Goal: Task Accomplishment & Management: Complete application form

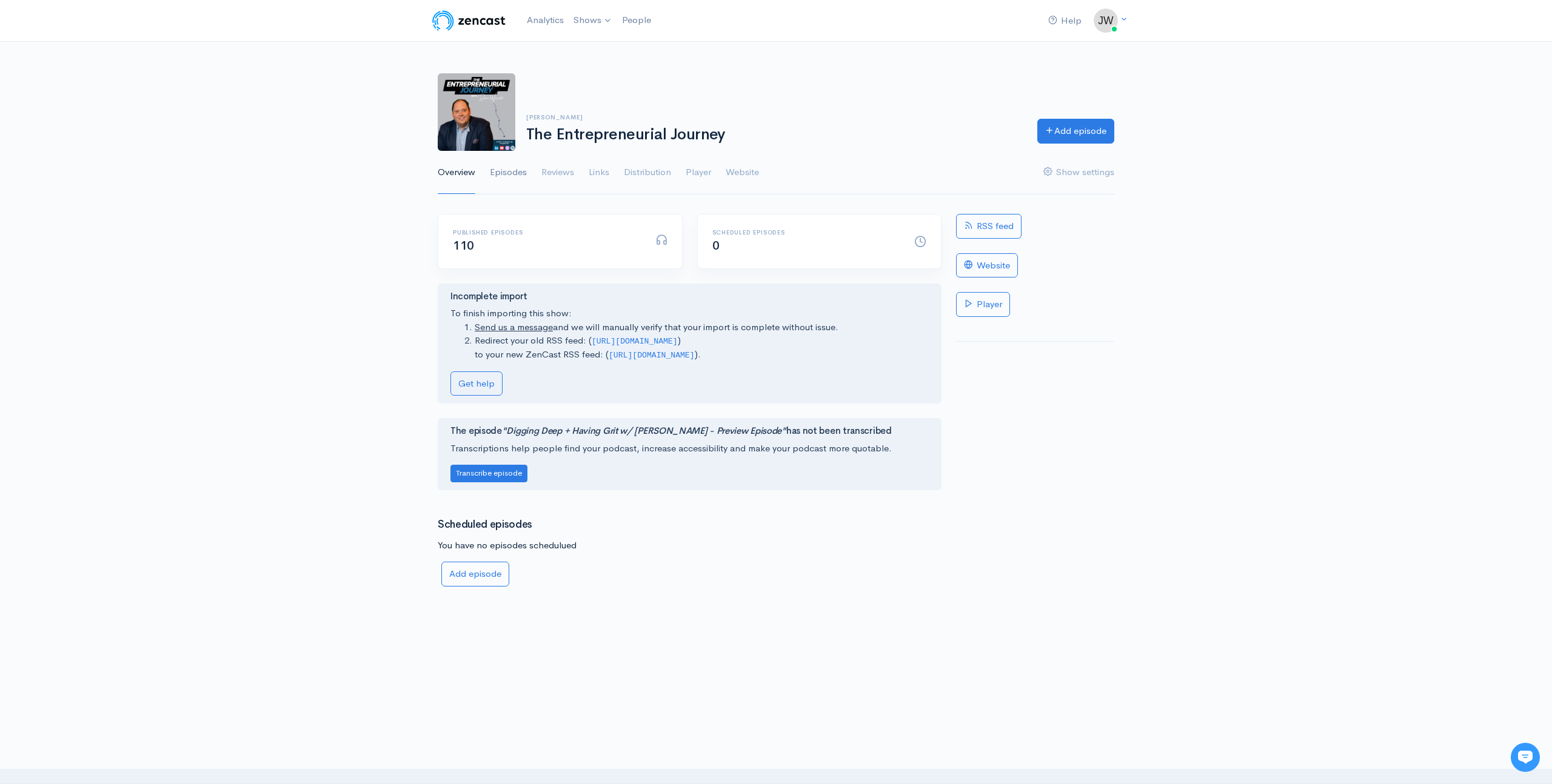
click at [509, 175] on link "Episodes" at bounding box center [508, 172] width 37 height 44
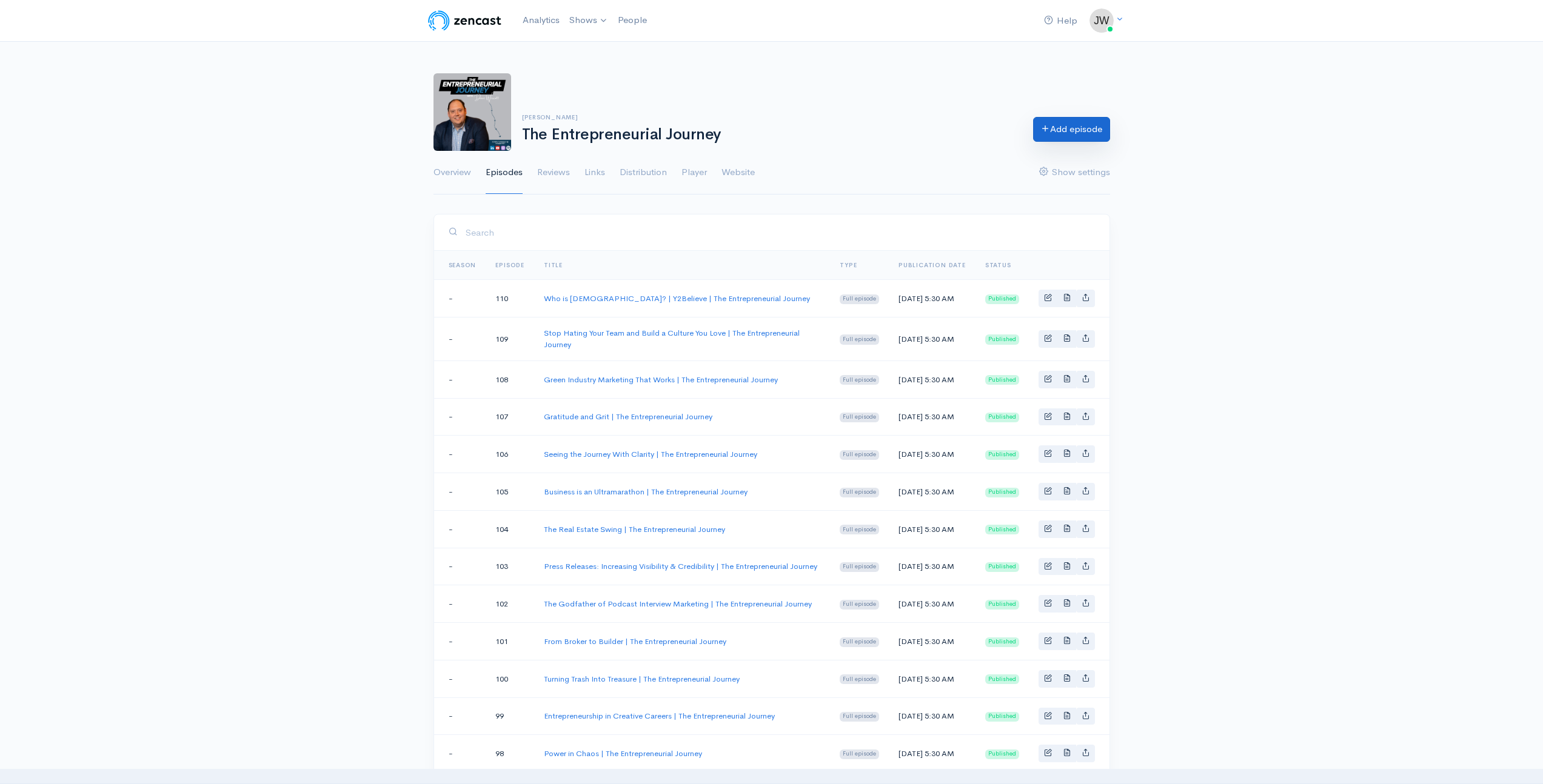
click at [1063, 131] on link "Add episode" at bounding box center [1072, 129] width 77 height 25
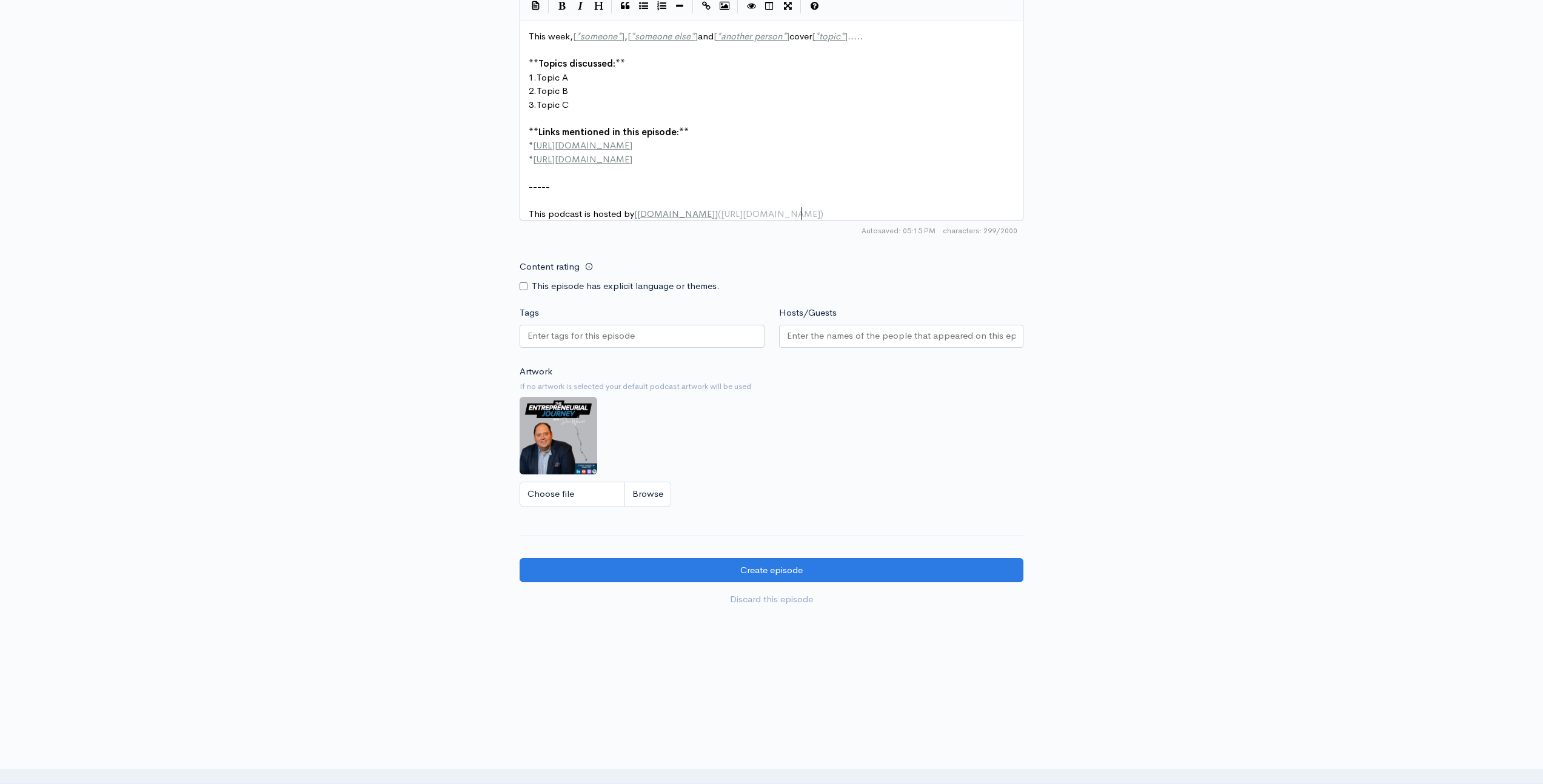
scroll to position [5, 0]
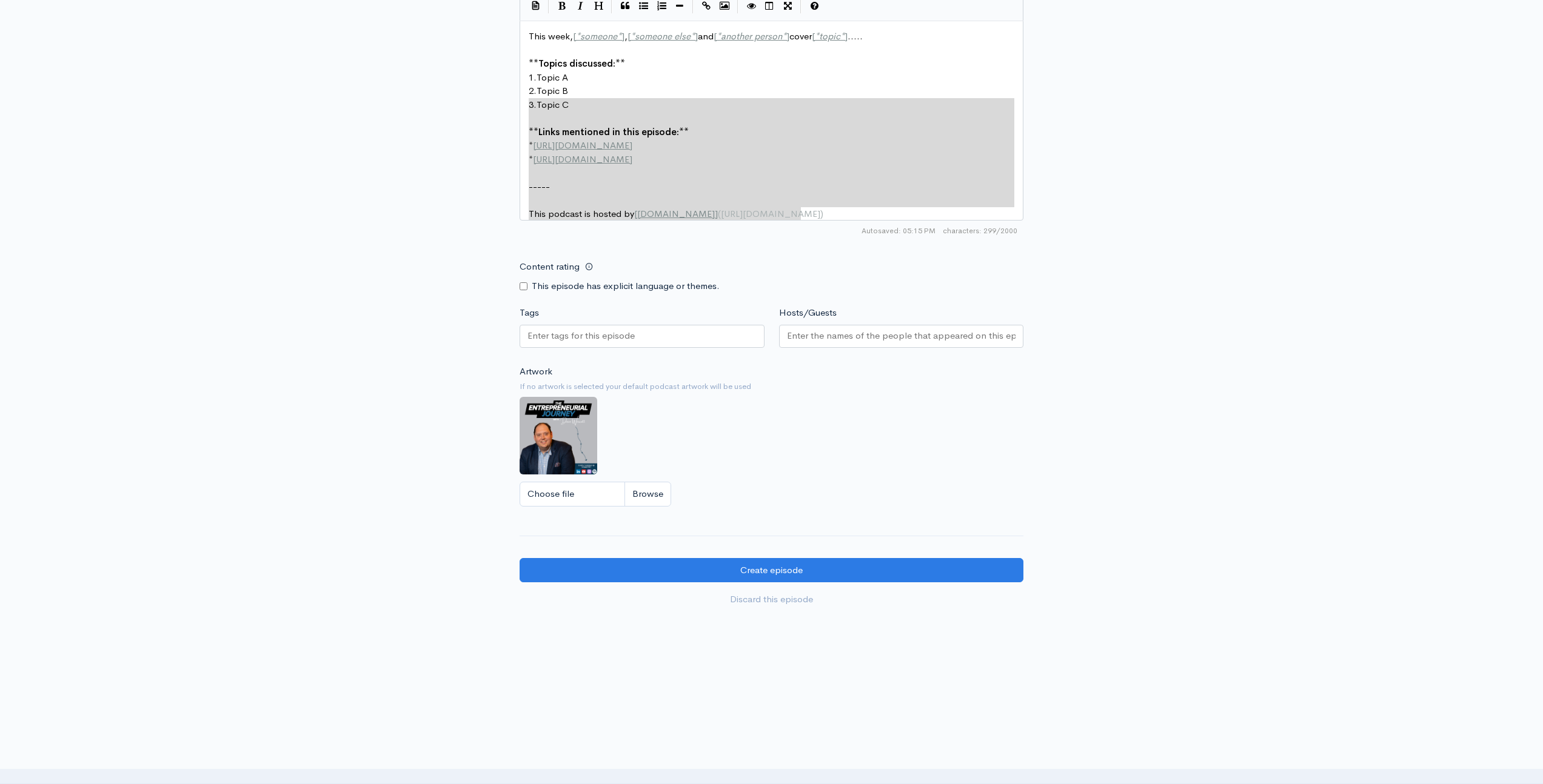
type textarea "This week, [*someone*], [*someone else*] and [*another person*] cover [*topic*]…"
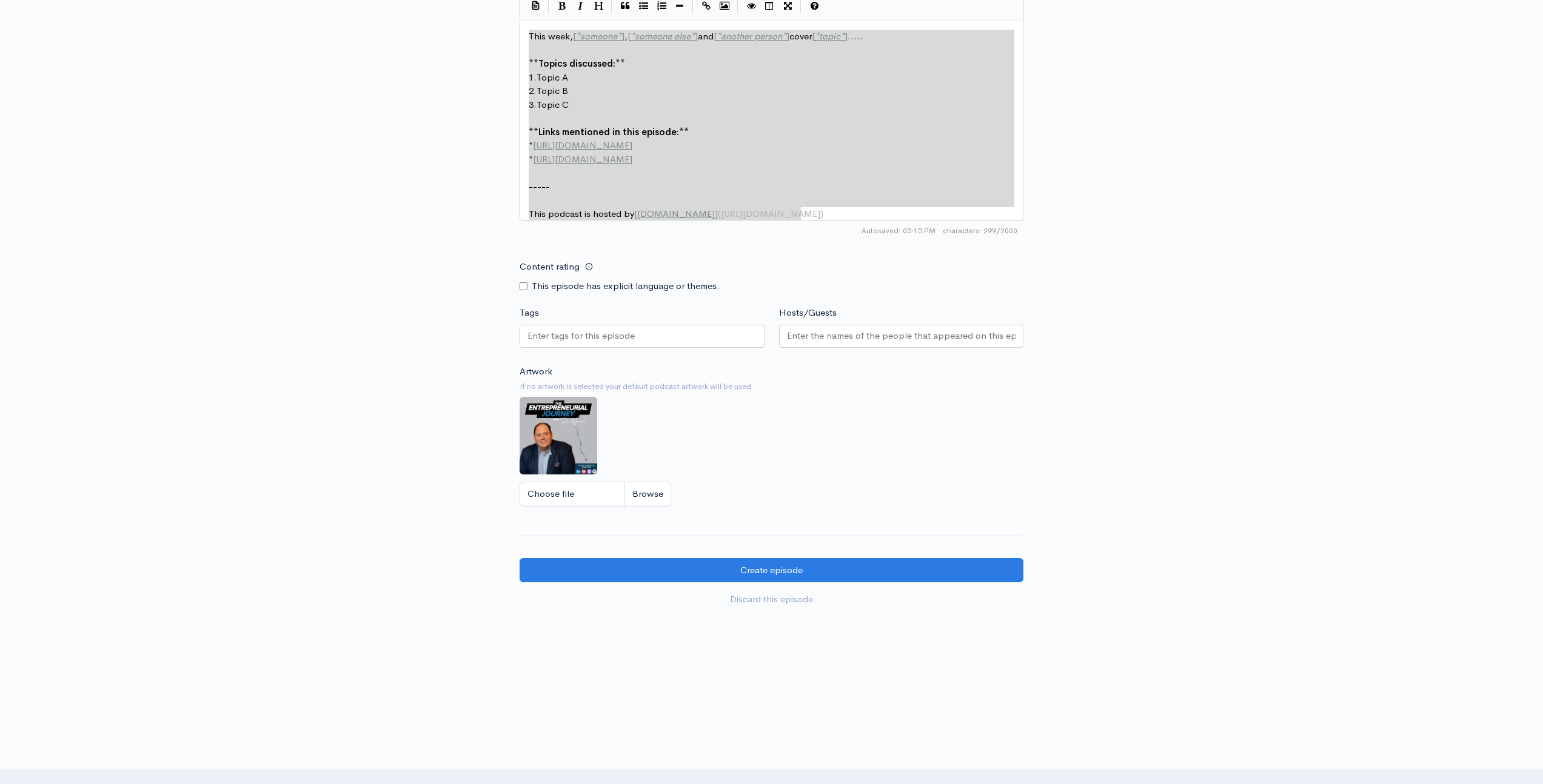
drag, startPoint x: 855, startPoint y: 209, endPoint x: 358, endPoint y: -19, distance: 546.8
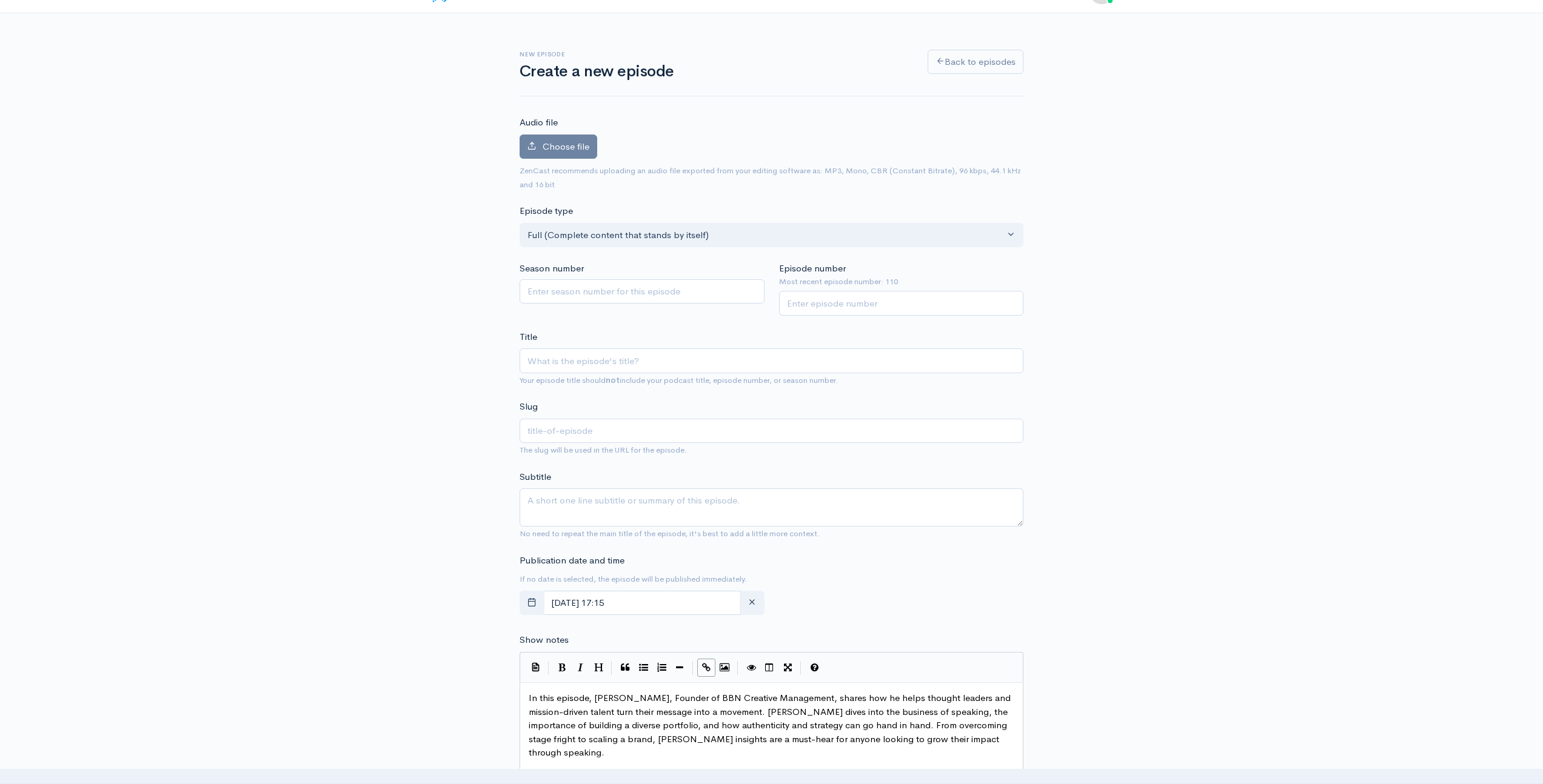
scroll to position [0, 0]
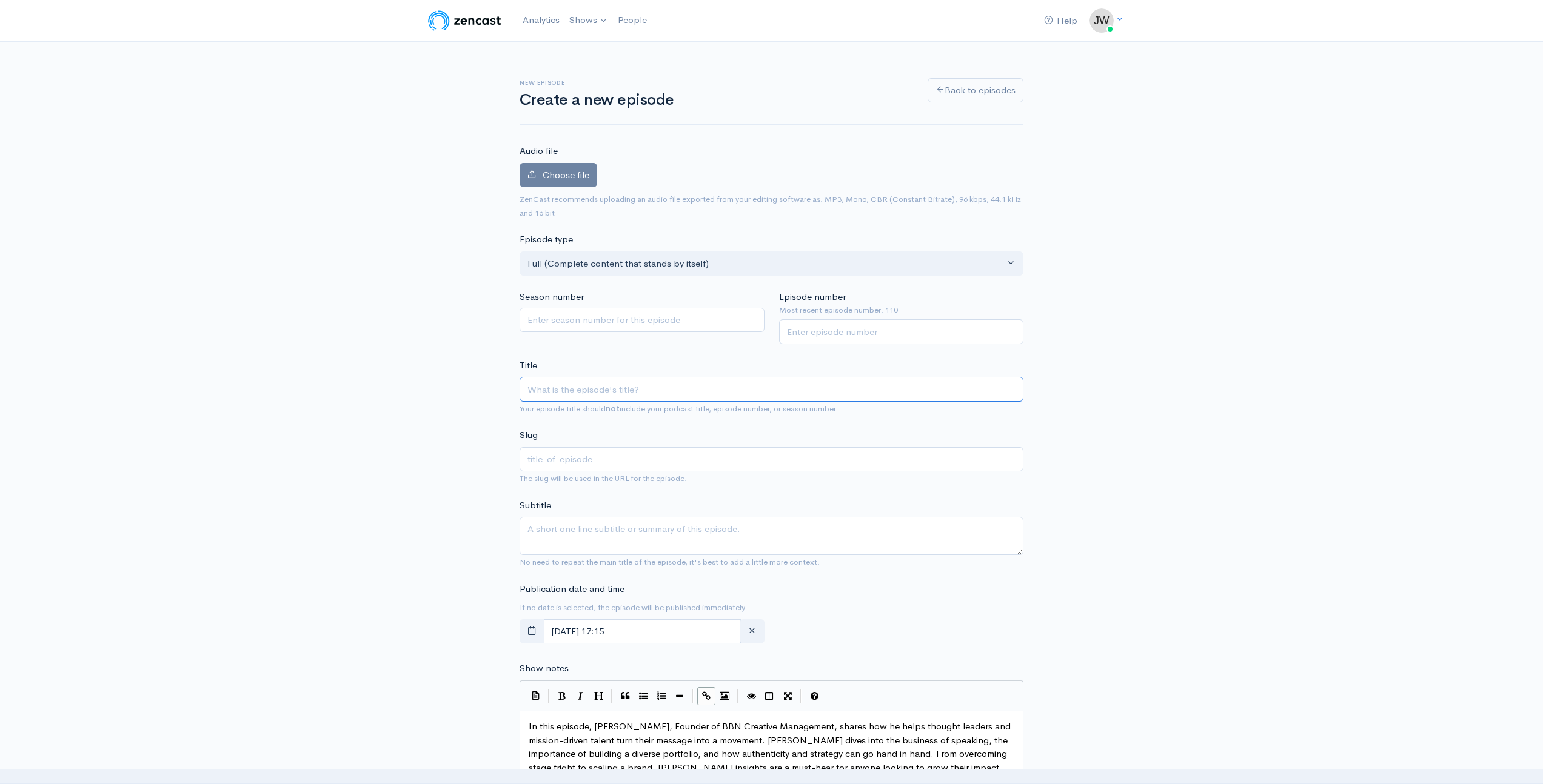
click at [569, 386] on input "Title" at bounding box center [771, 389] width 504 height 25
paste input "From Stage Fright to Spotlight | The Entrepreneurial Journey"
type input "From Stage Fright to Spotlight | The Entrepreneurial Journey"
type input "from-stage-fright-to-spotlight-the-entrepreneurial-journey"
type input "From Stage Fright to Spotlight | The Entrepreneurial Journey"
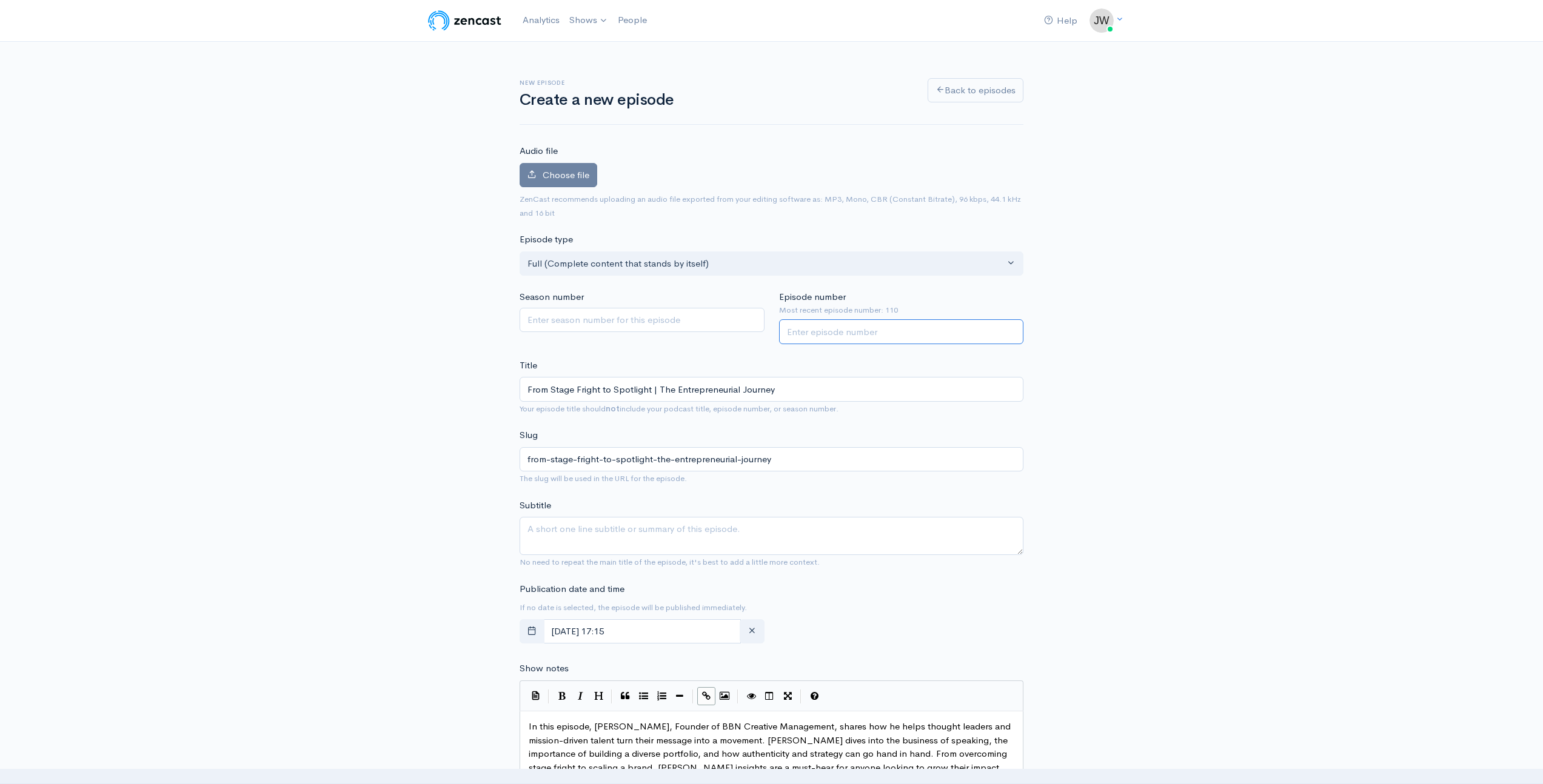
click at [816, 337] on input "Episode number" at bounding box center [902, 332] width 245 height 25
type input "111"
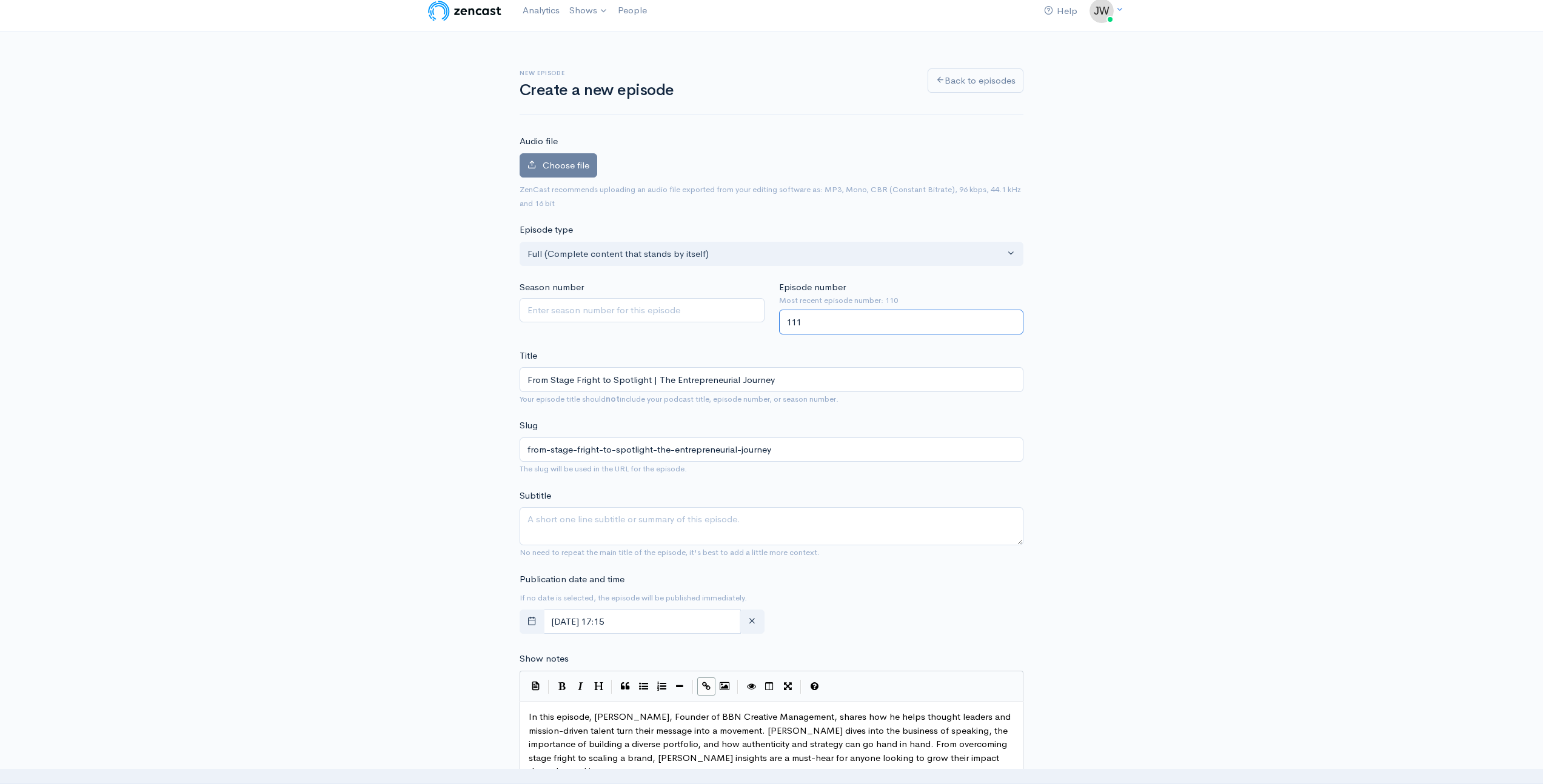
scroll to position [12, 0]
click at [533, 620] on icon "button" at bounding box center [532, 618] width 9 height 9
click at [661, 473] on span "7" at bounding box center [663, 475] width 24 height 24
type input "August, 07 2025 17:15"
click at [652, 595] on input "15" at bounding box center [659, 594] width 74 height 24
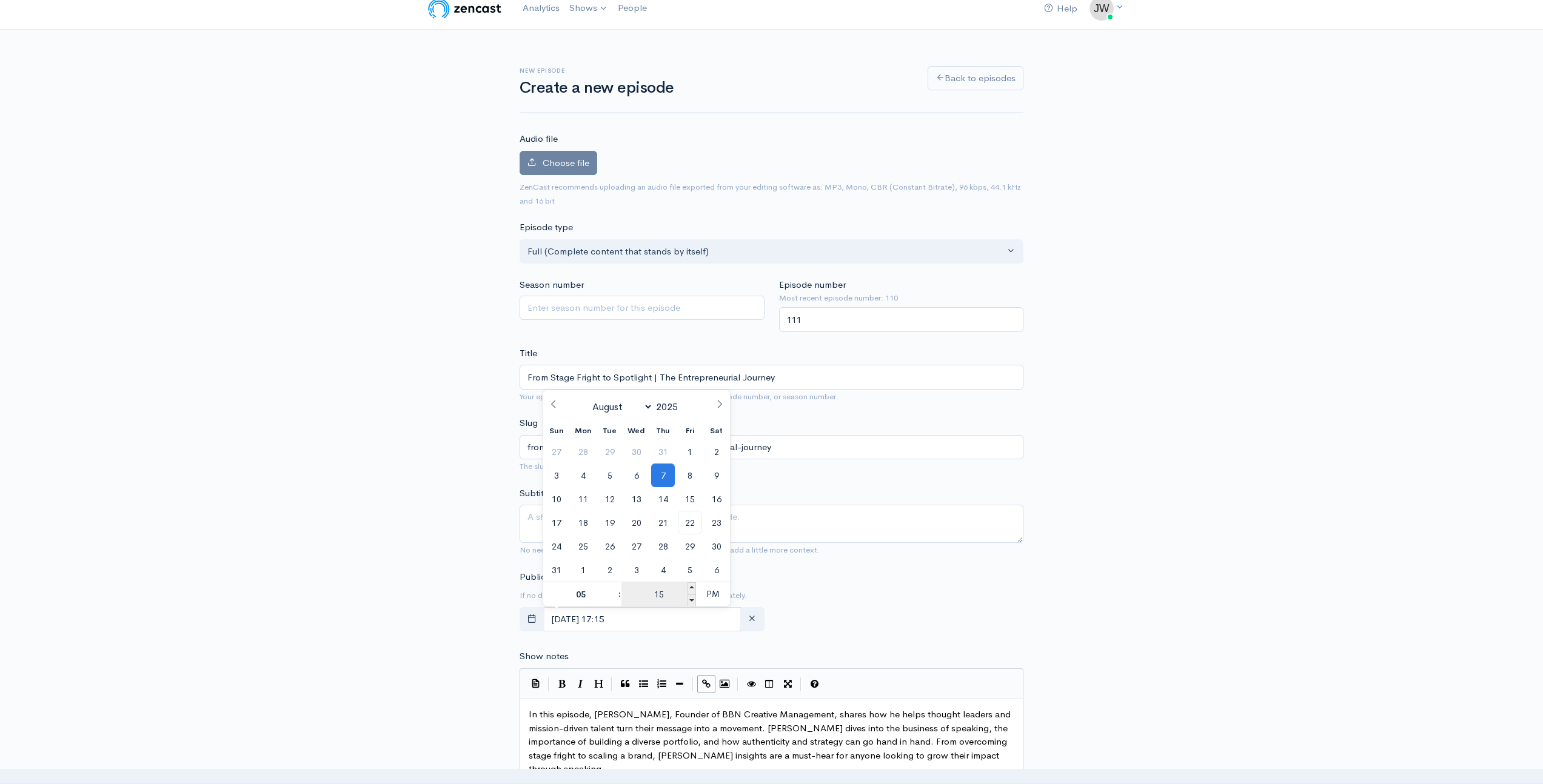
drag, startPoint x: 670, startPoint y: 595, endPoint x: 639, endPoint y: 590, distance: 31.4
click at [639, 590] on input "15" at bounding box center [659, 594] width 74 height 24
type input "30"
click at [708, 591] on span "PM" at bounding box center [713, 594] width 33 height 24
click at [412, 639] on div "New episode Create a new episode Back to episodes Audio file Choose file 0 ZenC…" at bounding box center [771, 665] width 1543 height 1271
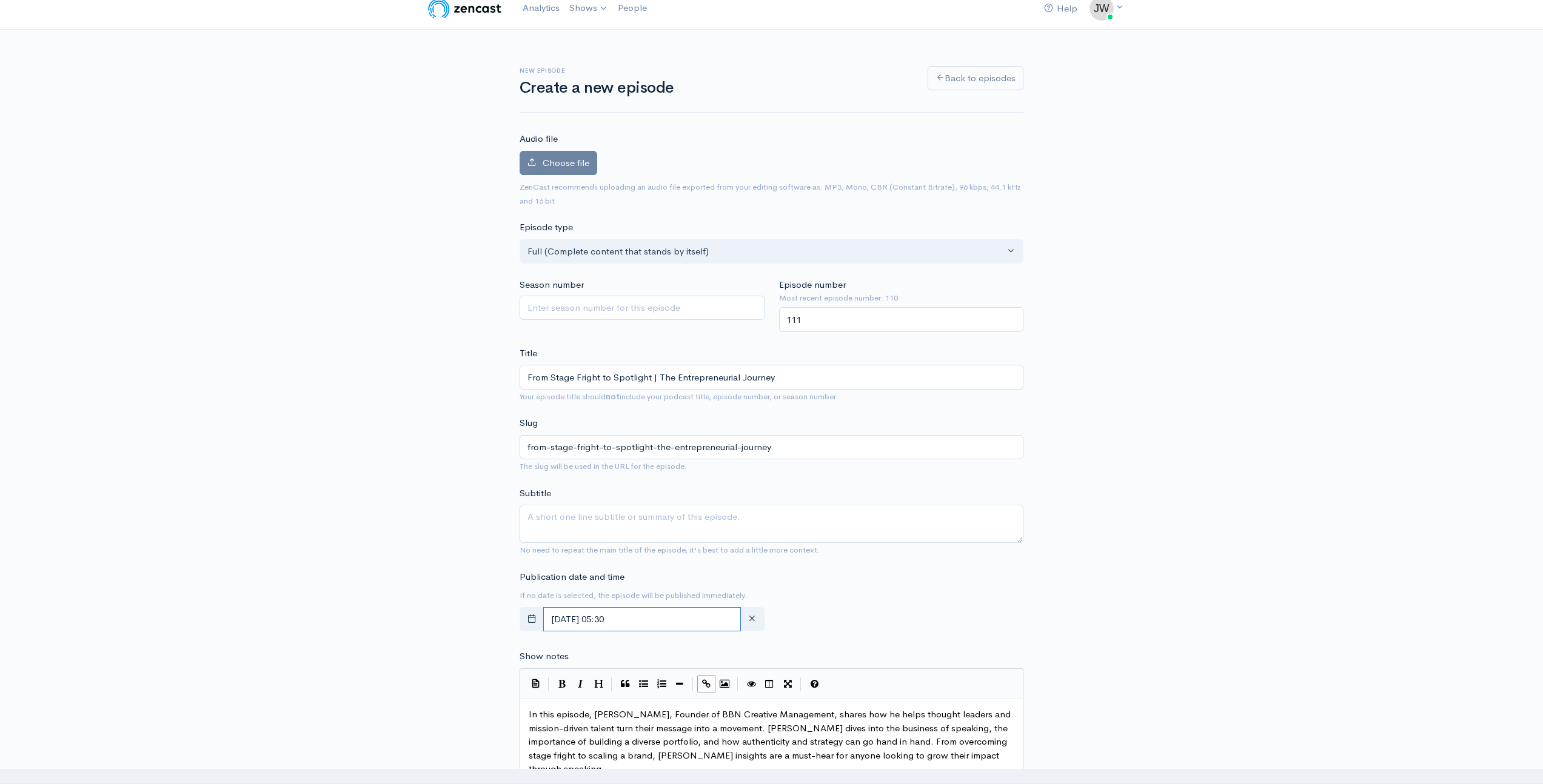
click at [699, 621] on input "August, 07 2025 05:30" at bounding box center [642, 620] width 197 height 25
click at [718, 589] on span "AM" at bounding box center [713, 594] width 33 height 24
click at [714, 596] on span "PM" at bounding box center [713, 594] width 33 height 24
type input "August, 07 2025 05:30"
click at [993, 598] on div "Publication date and time If no date is selected, the episode will be published…" at bounding box center [772, 604] width 519 height 67
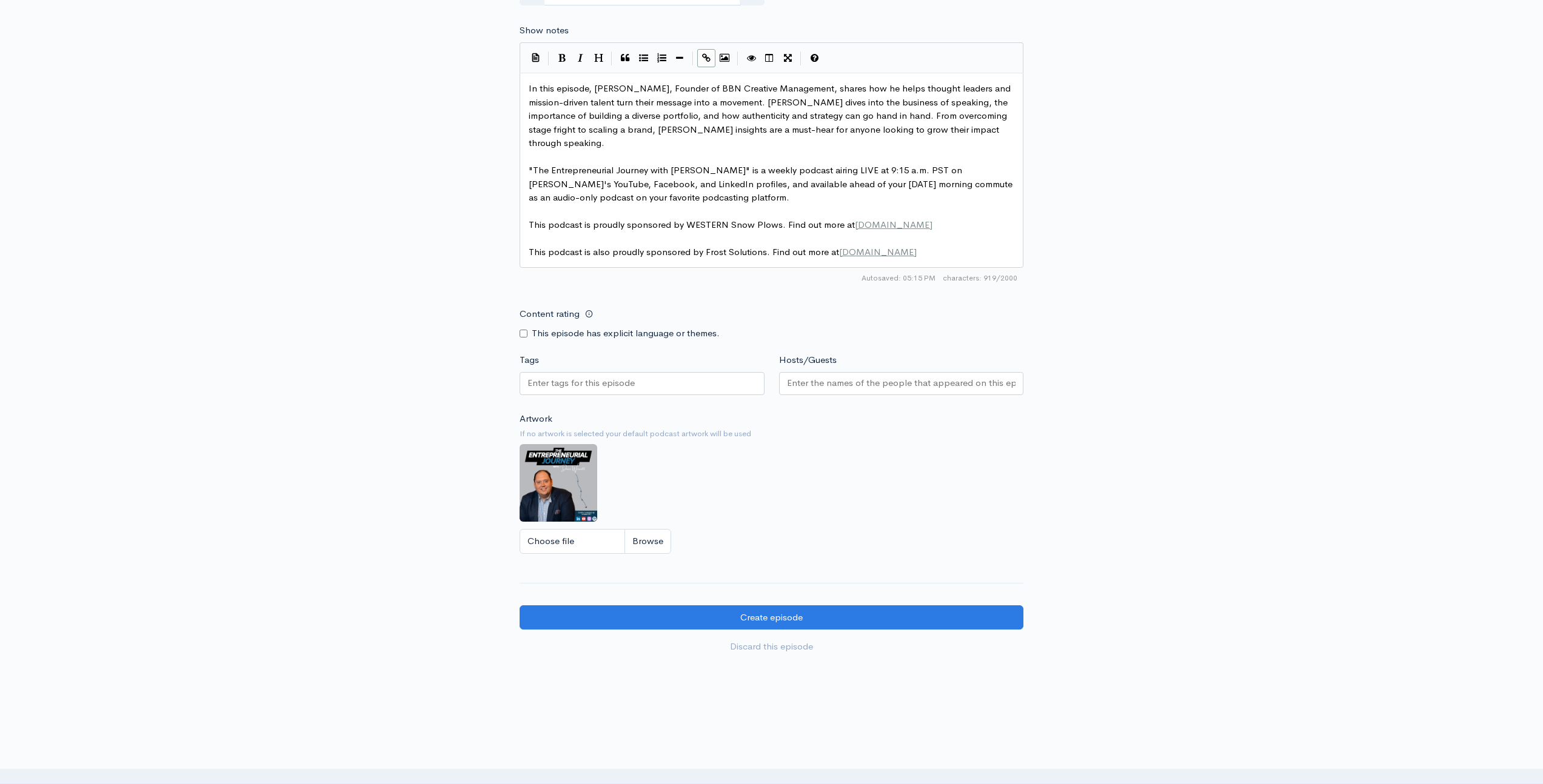
scroll to position [685, 0]
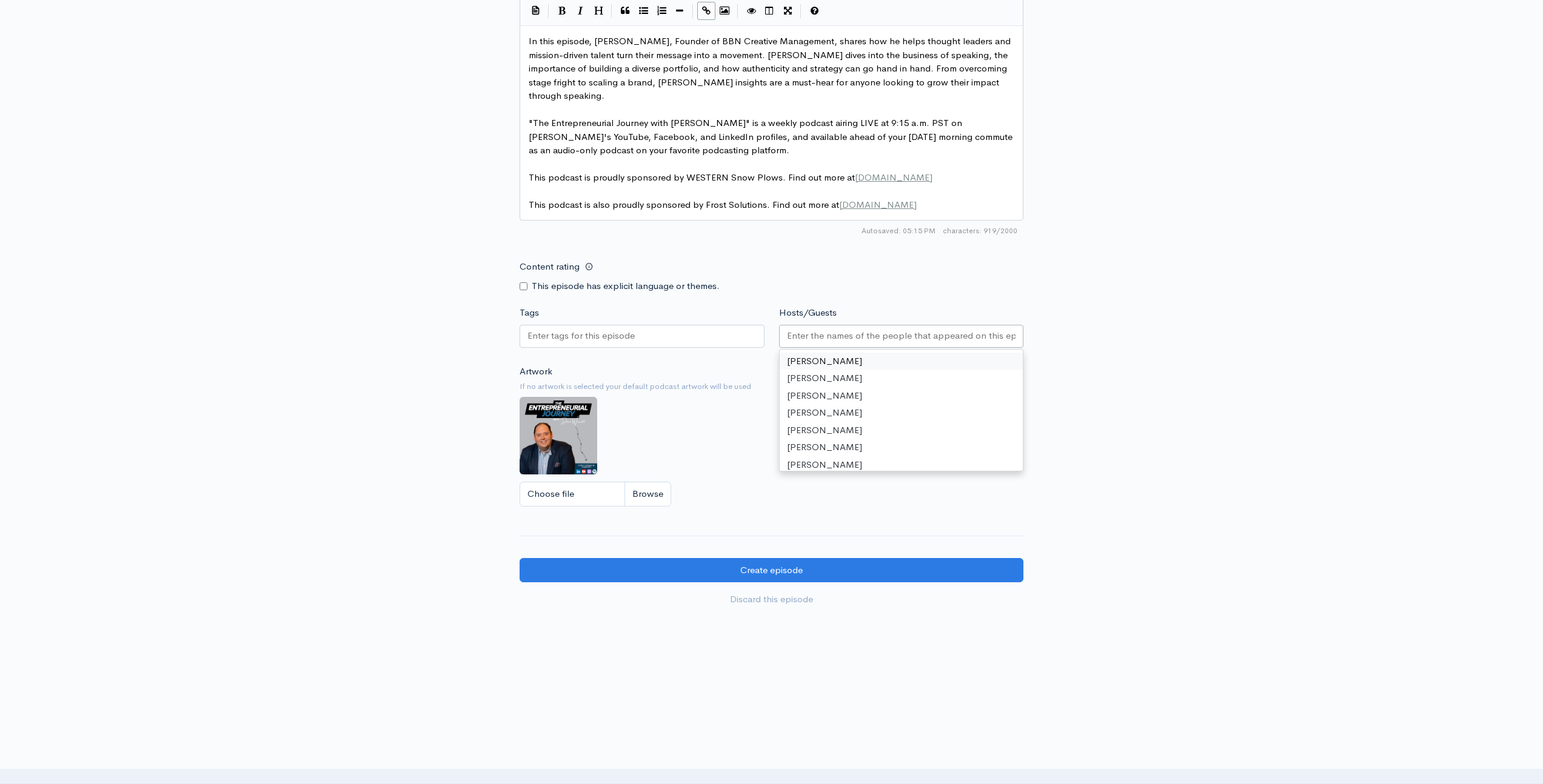
click at [823, 338] on input "Hosts/Guests" at bounding box center [902, 336] width 229 height 14
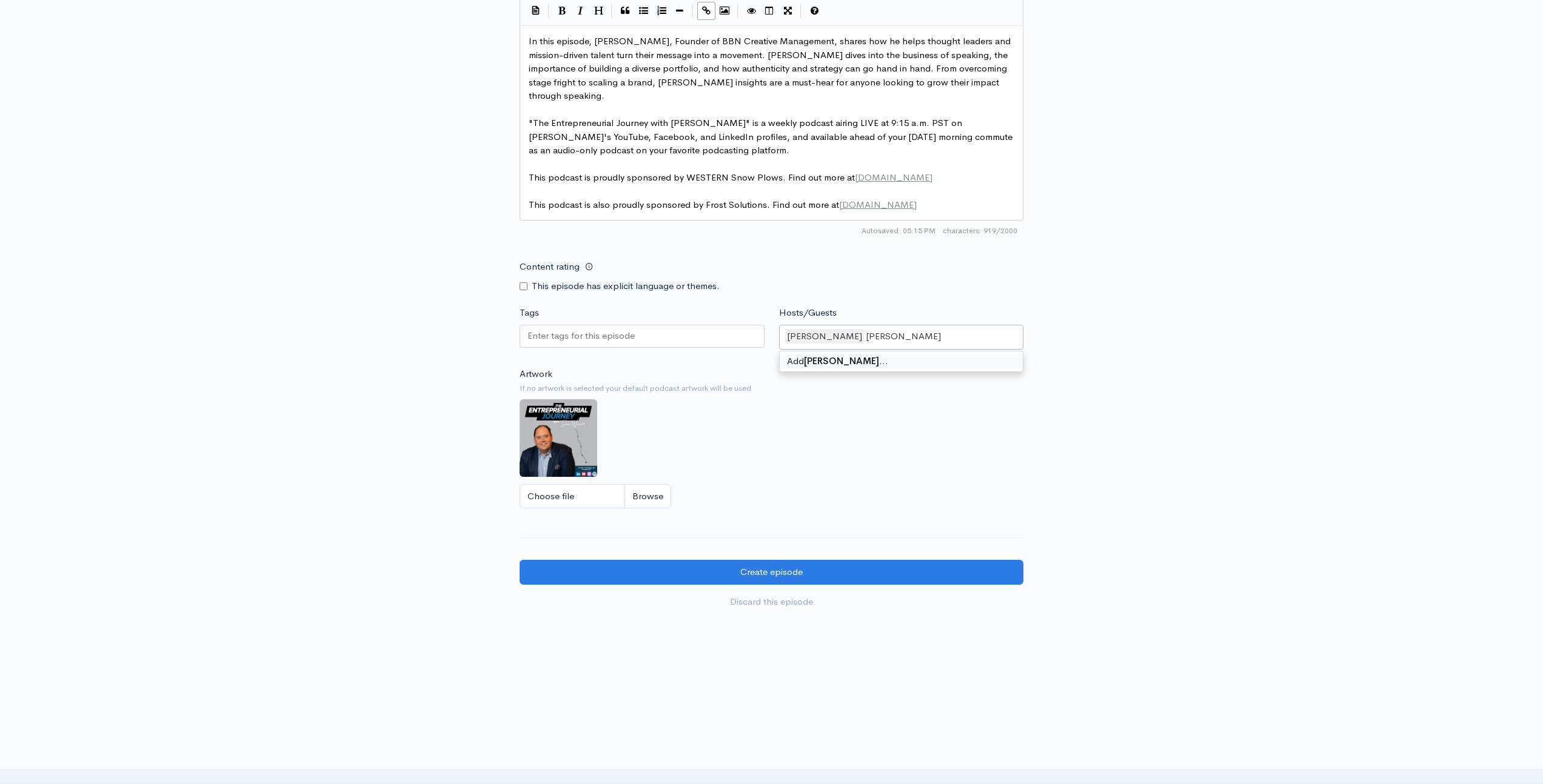
type input "[PERSON_NAME]"
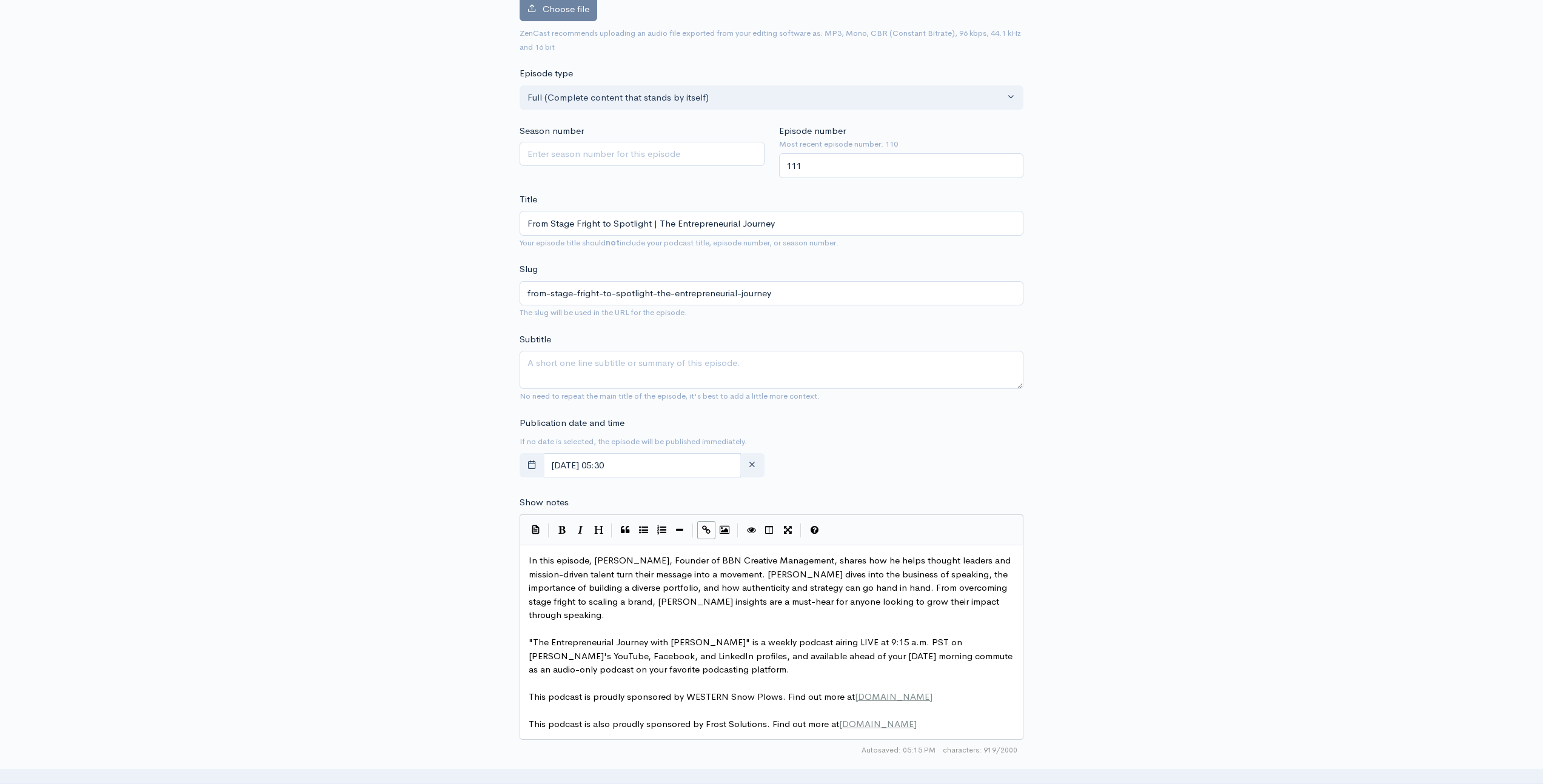
scroll to position [0, 0]
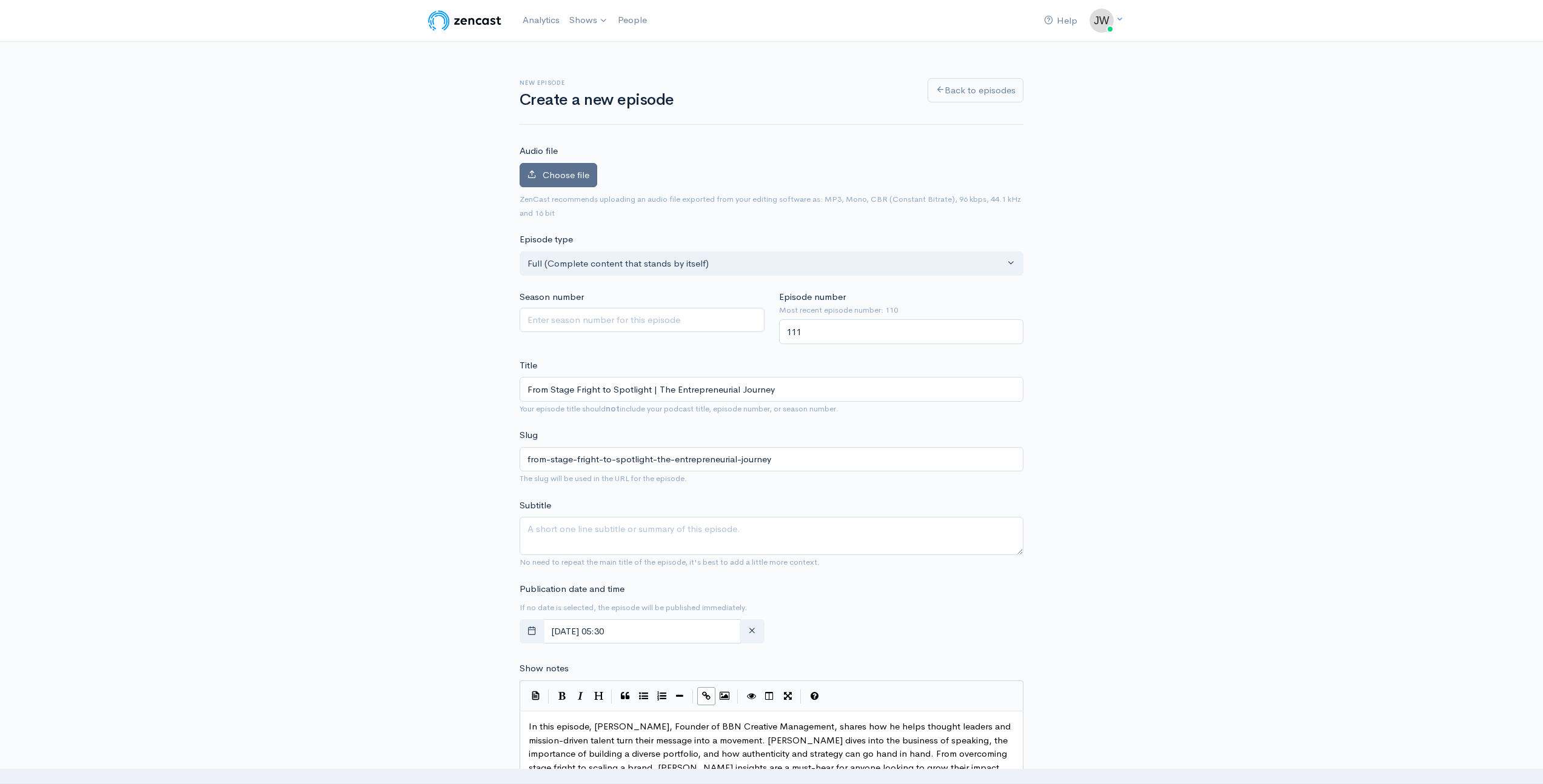
click at [555, 175] on span "Choose file" at bounding box center [565, 174] width 47 height 12
click at [0, 0] on input "Choose file" at bounding box center [0, 0] width 0 height 0
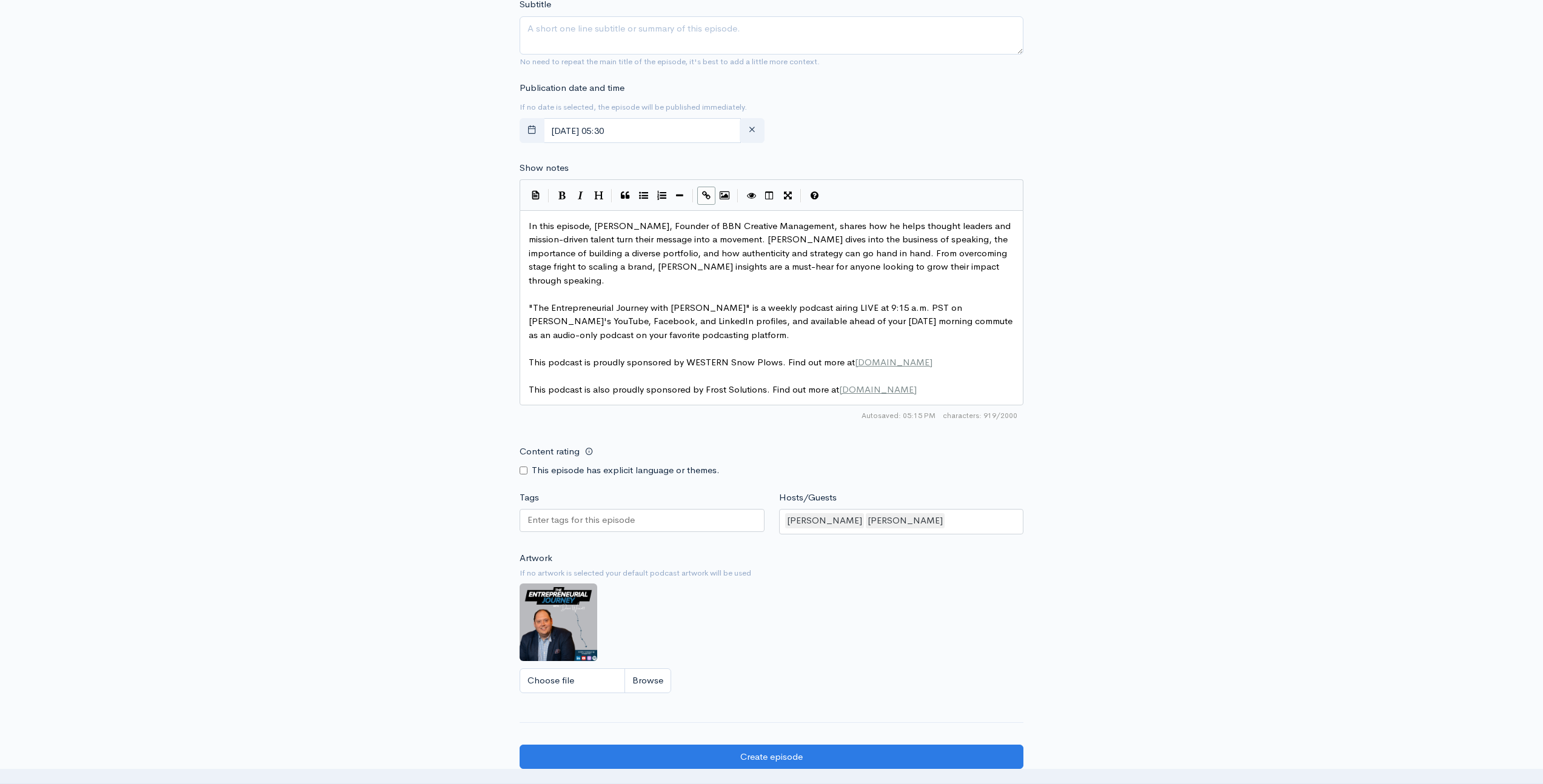
scroll to position [756, 0]
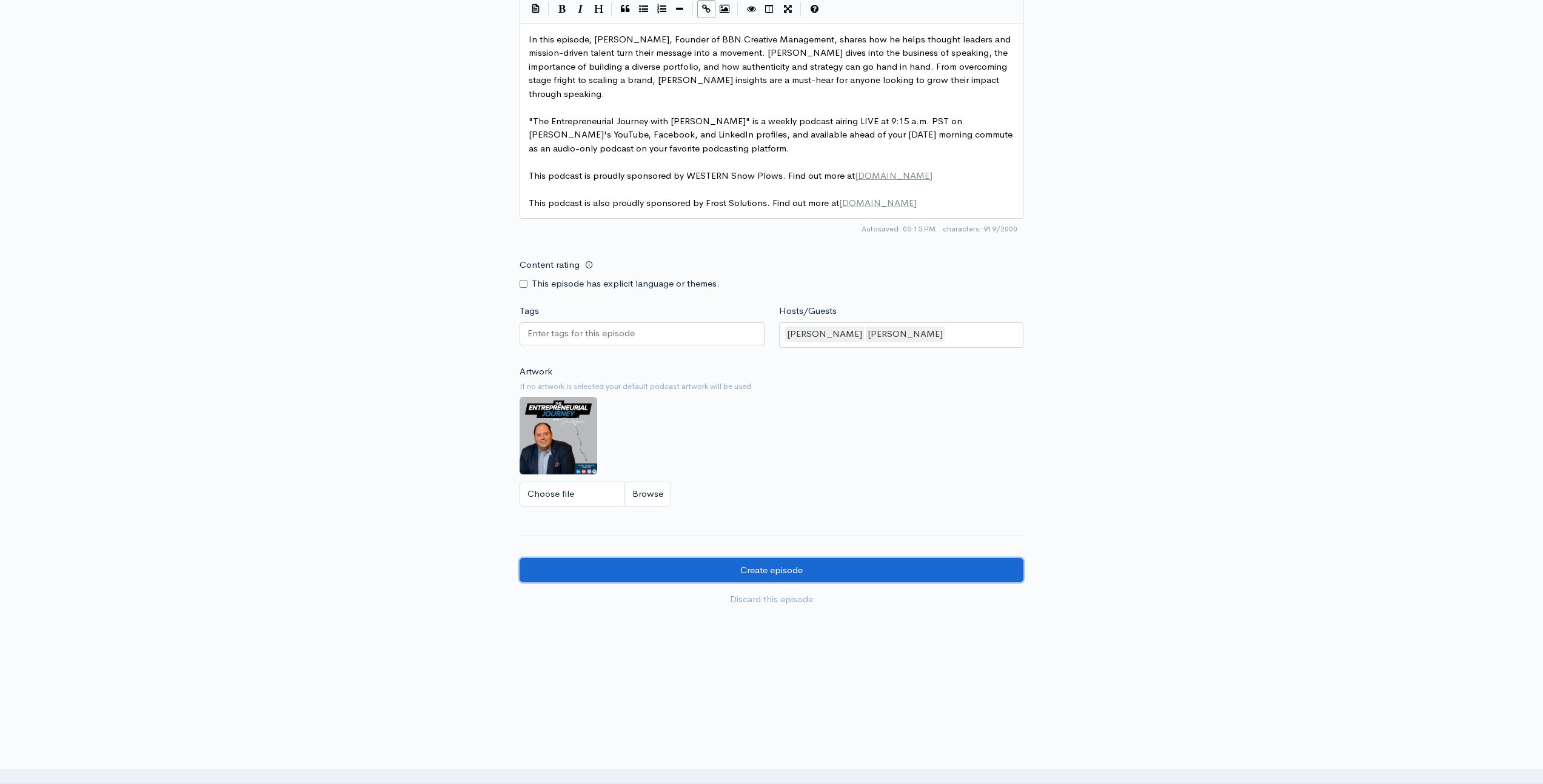
click at [858, 575] on input "Create episode" at bounding box center [771, 571] width 504 height 25
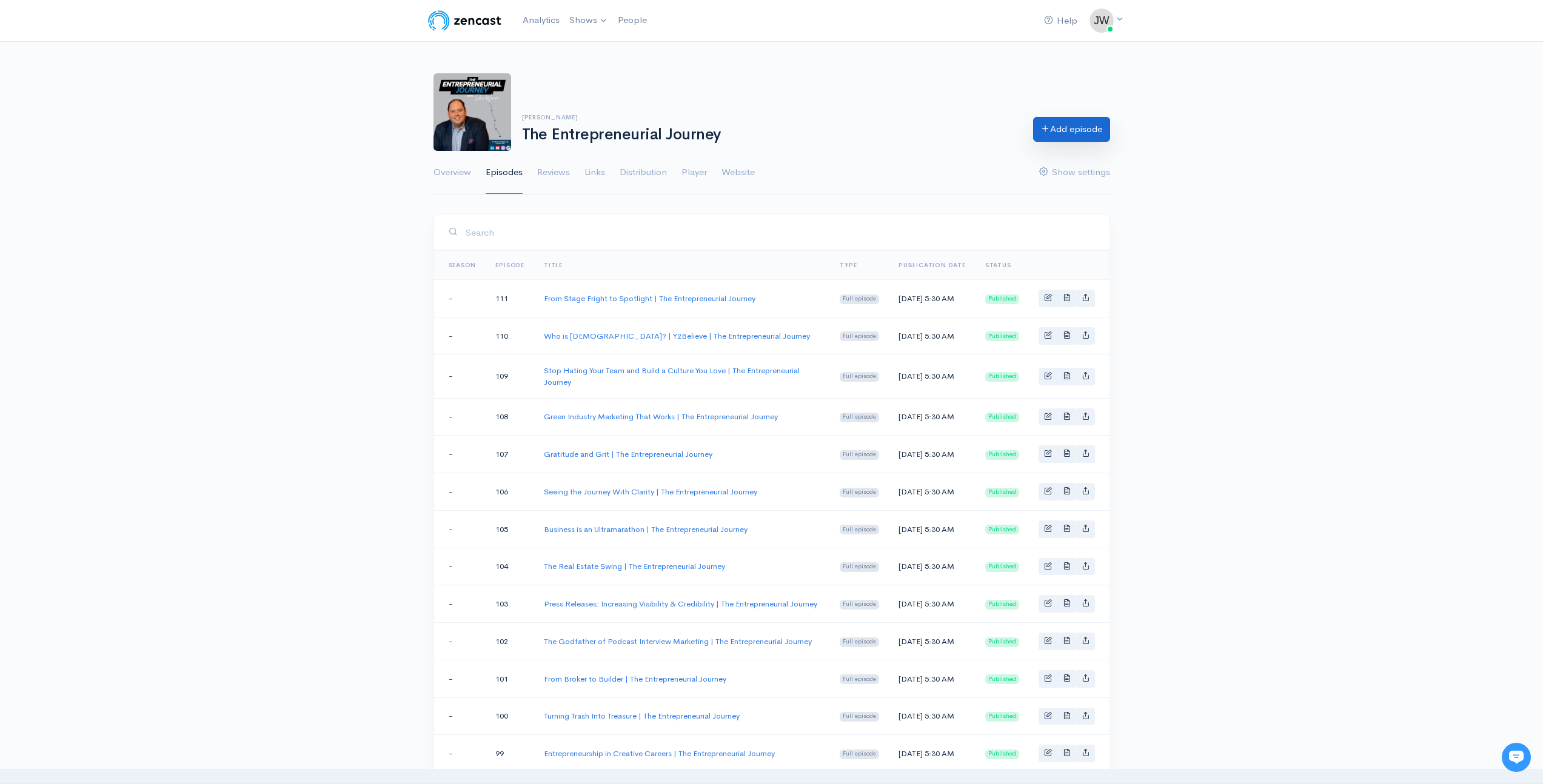
click at [1074, 131] on link "Add episode" at bounding box center [1072, 129] width 77 height 25
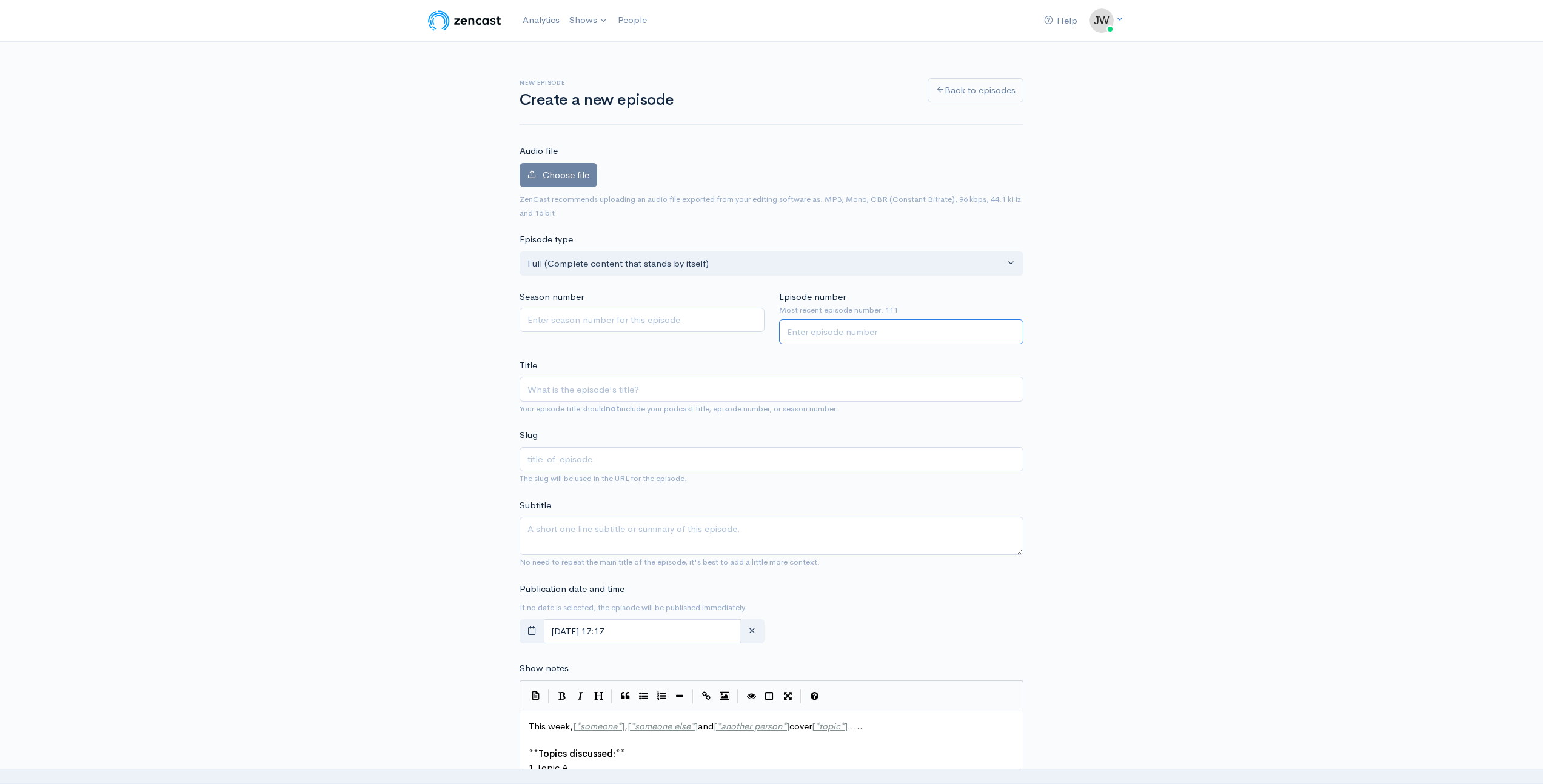
click at [830, 335] on input "Episode number" at bounding box center [902, 332] width 245 height 25
type input "112"
click at [640, 393] on input "Title" at bounding box center [771, 389] width 504 height 25
paste input "Lessons From the Brink | The Entrepreneurial Journey"
type input "Lessons From the Brink | The Entrepreneurial Journey"
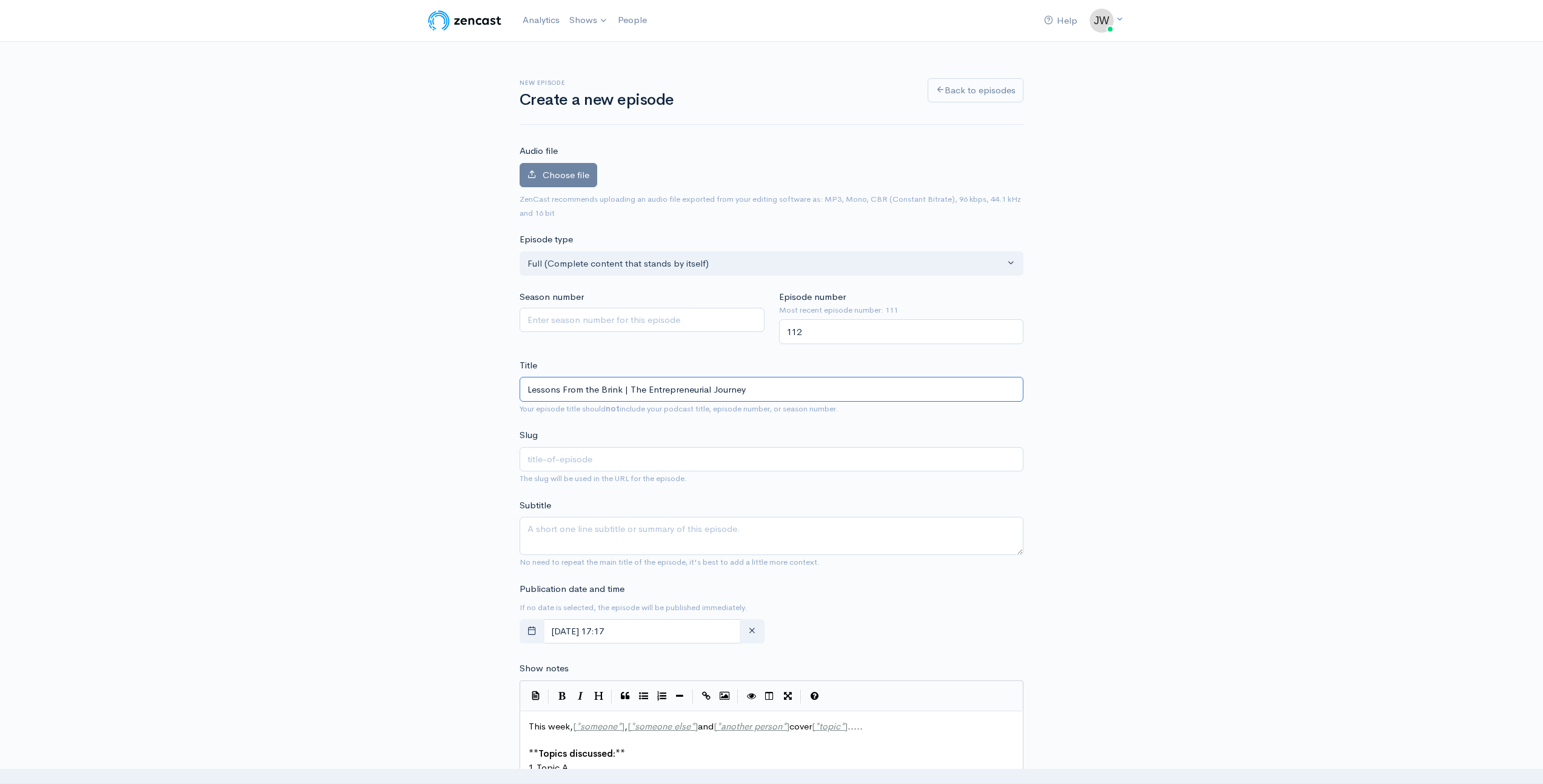
type input "lessons-from-the-brink-the-entrepreneurial-journey"
type input "Lessons From the Brink | The Entrepreneurial Journey"
click at [539, 634] on button "button" at bounding box center [532, 632] width 25 height 25
click at [661, 507] on span "14" at bounding box center [663, 512] width 24 height 24
type input "August, 14 2025 17:17"
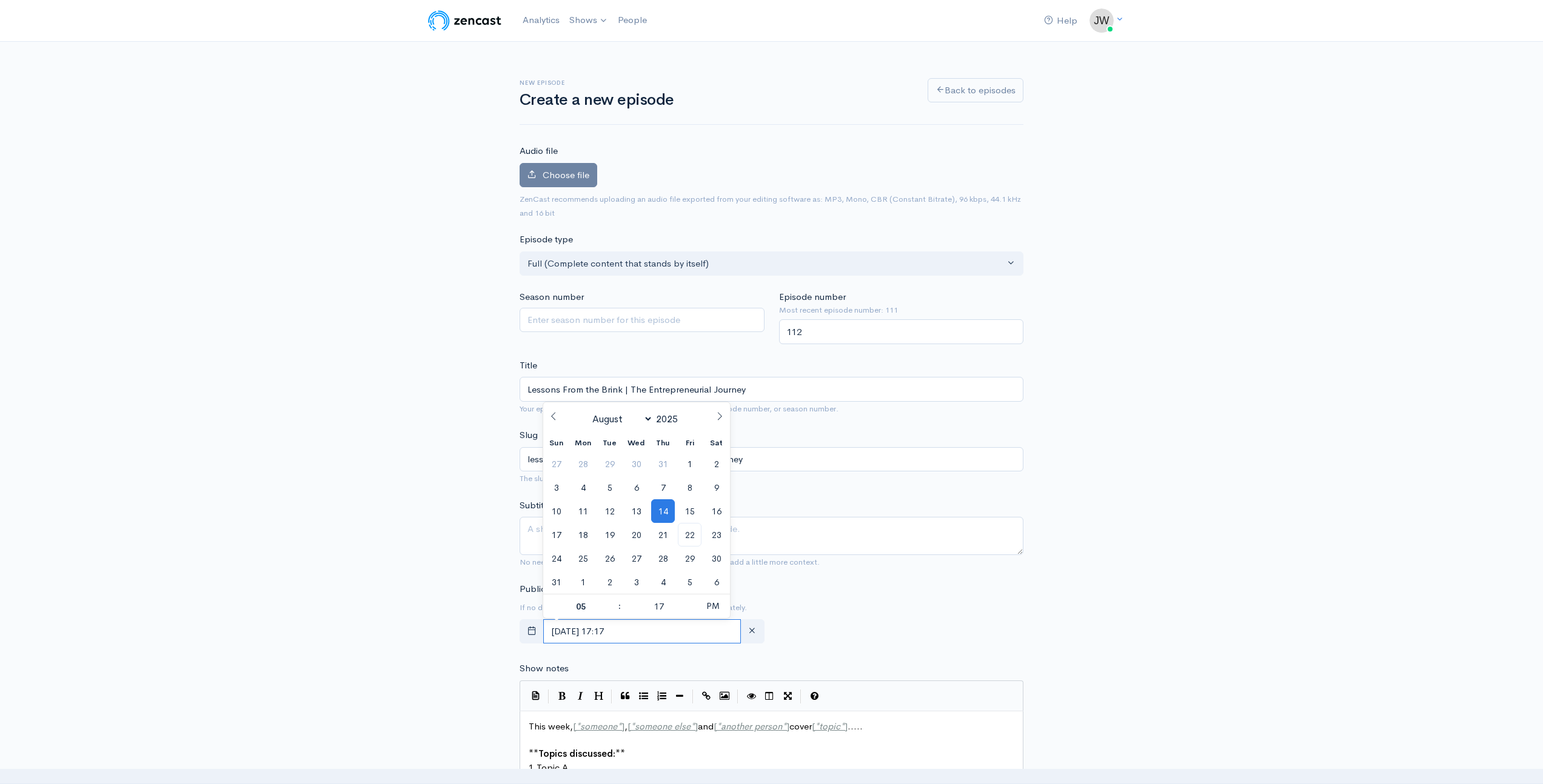
click at [665, 637] on input "August, 14 2025 17:17" at bounding box center [642, 632] width 197 height 25
click at [658, 614] on input "17" at bounding box center [659, 606] width 74 height 24
type input "30"
type input "August, 14 2025 05:30"
click at [383, 616] on div "New episode Create a new episode Back to episodes Audio file Choose file 0 ZenC…" at bounding box center [771, 679] width 1543 height 1275
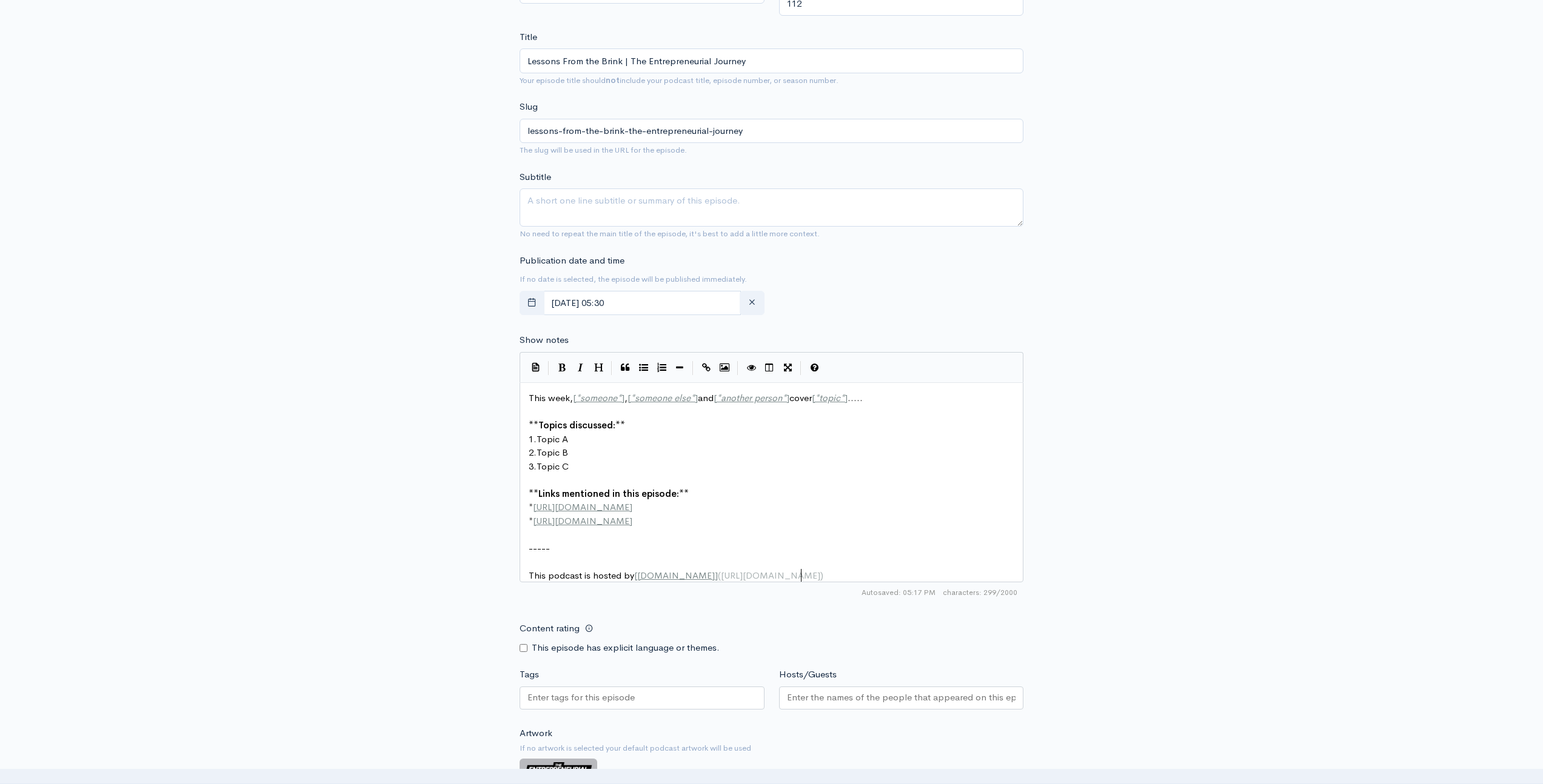
scroll to position [5, 0]
type textarea "This week, [*someone*], [*someone else*] and [*another person*] cover [*topic*]…"
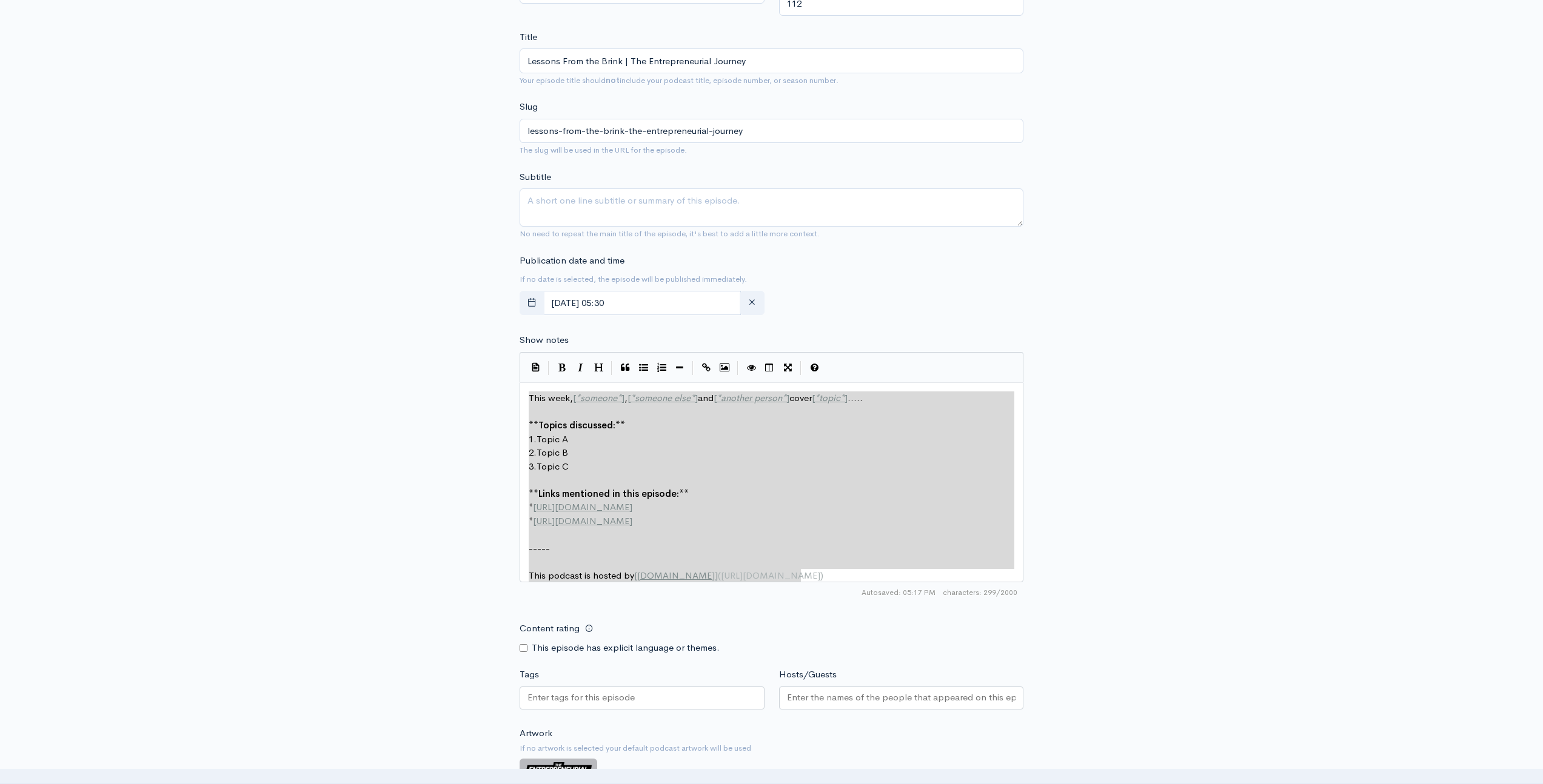
drag, startPoint x: 845, startPoint y: 582, endPoint x: 325, endPoint y: 352, distance: 568.6
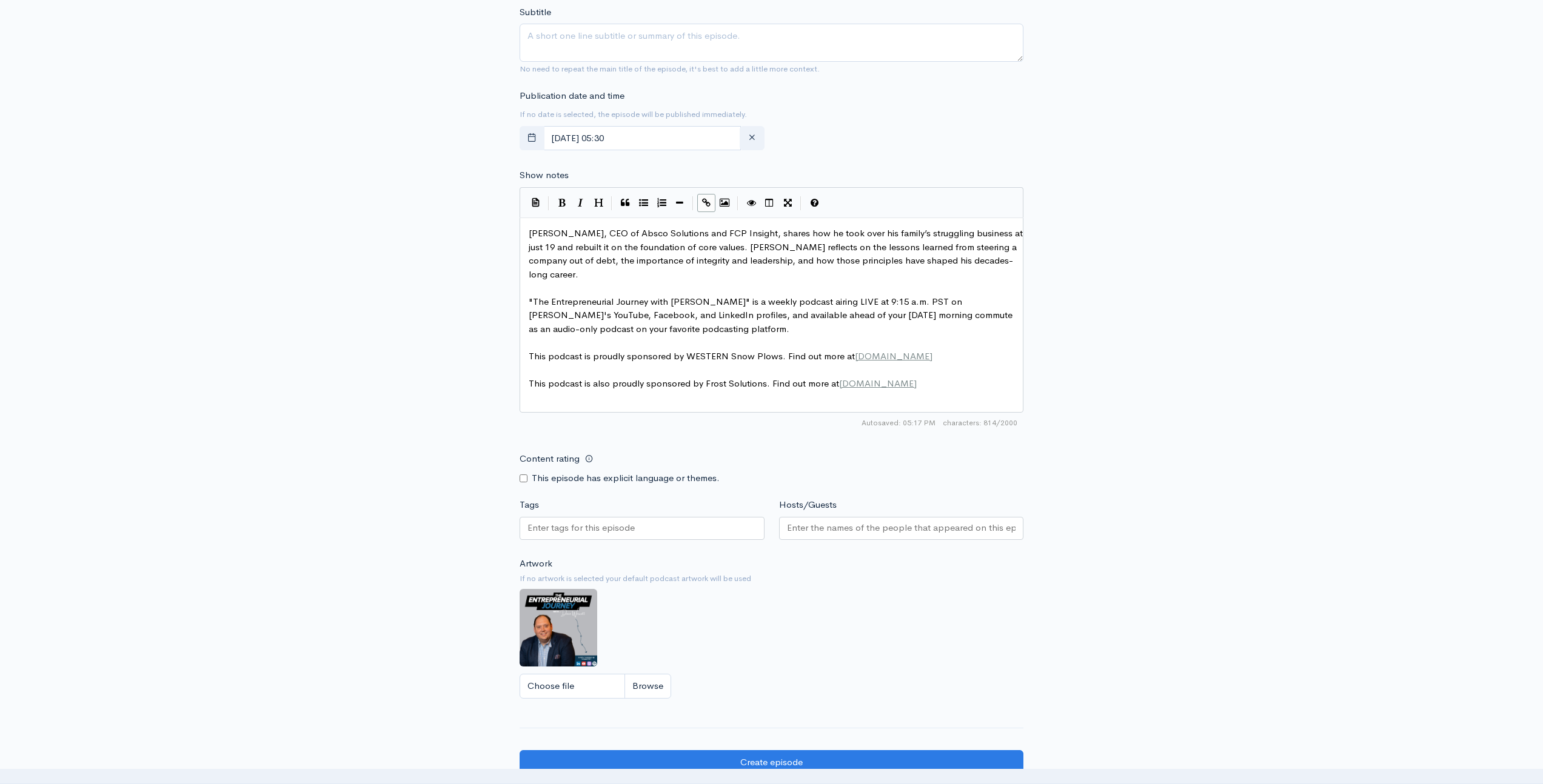
scroll to position [503, 0]
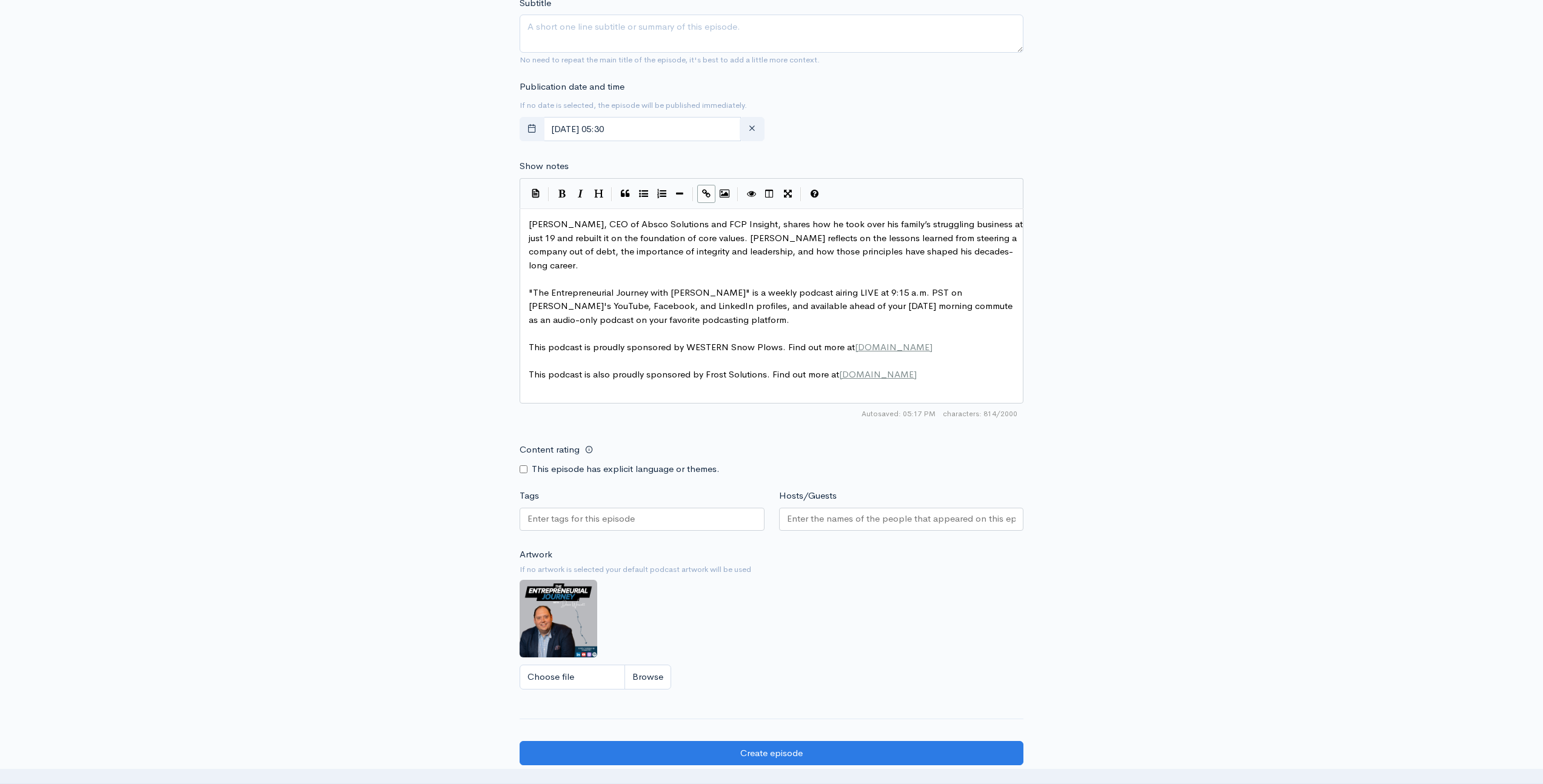
click at [844, 525] on div at bounding box center [902, 519] width 245 height 23
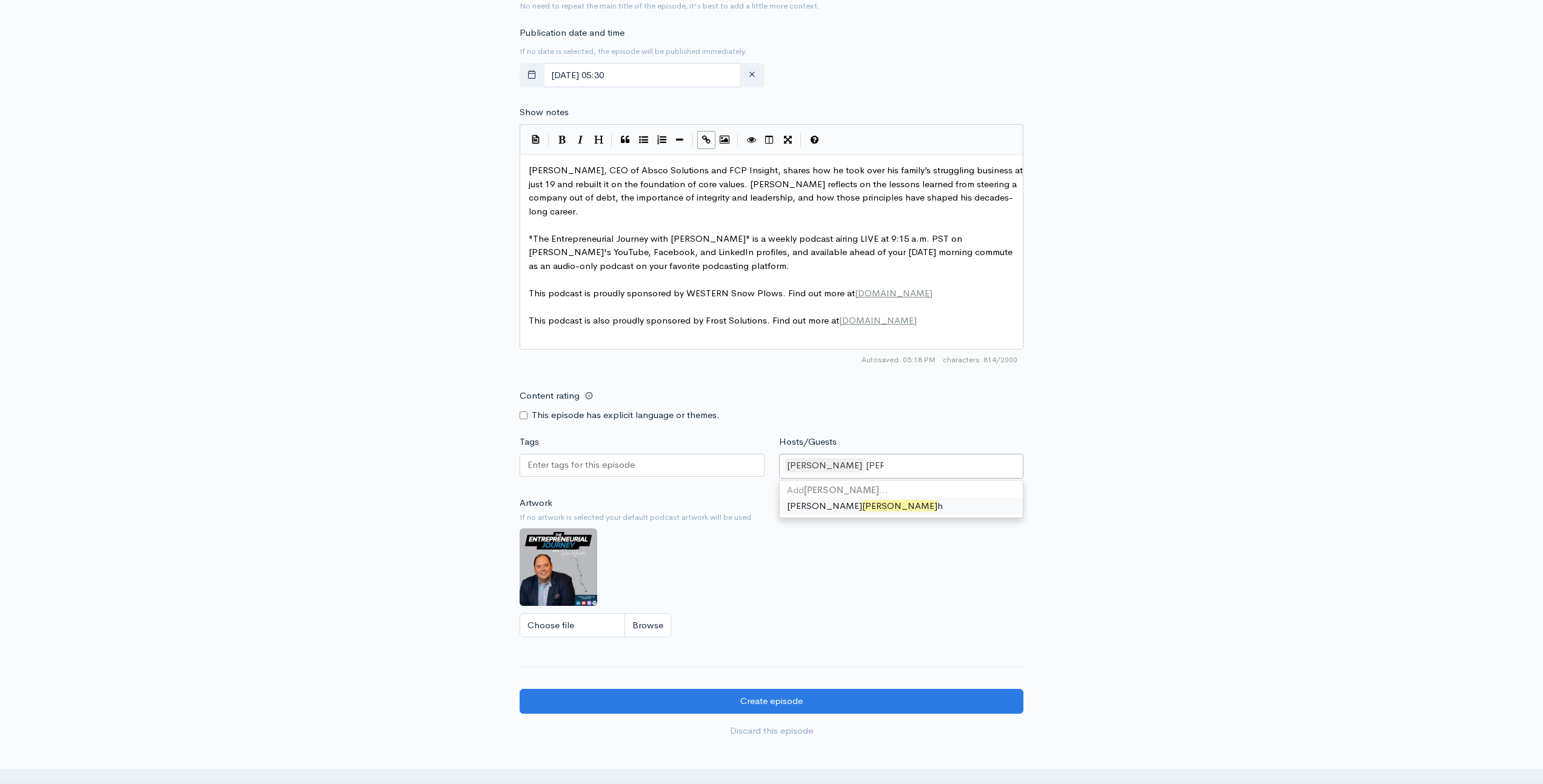
scroll to position [624, 0]
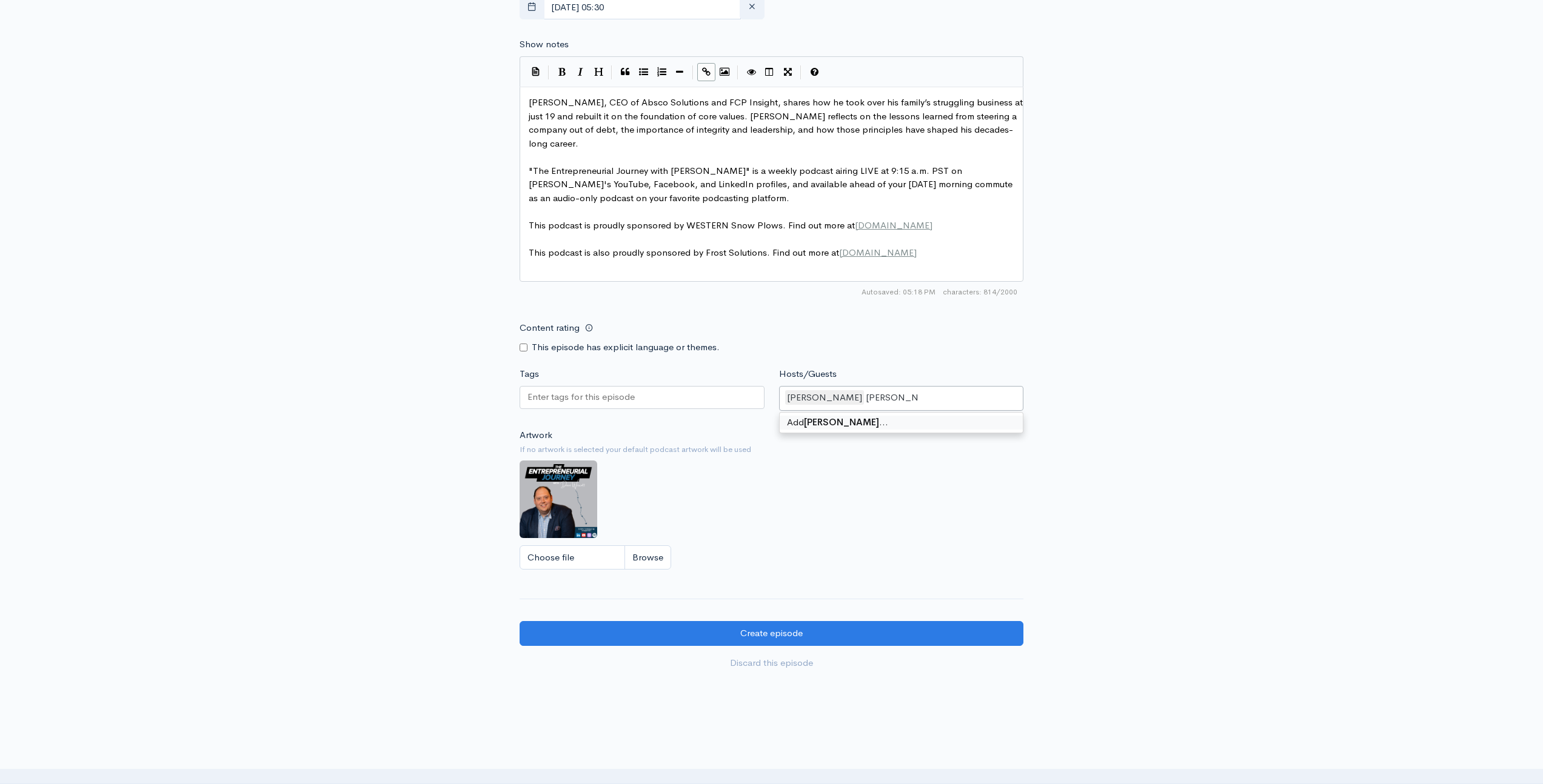
type input "[PERSON_NAME]"
click at [382, 349] on div "New episode Create a new episode Back to episodes Audio file Choose file 0 ZenC…" at bounding box center [771, 54] width 1543 height 1273
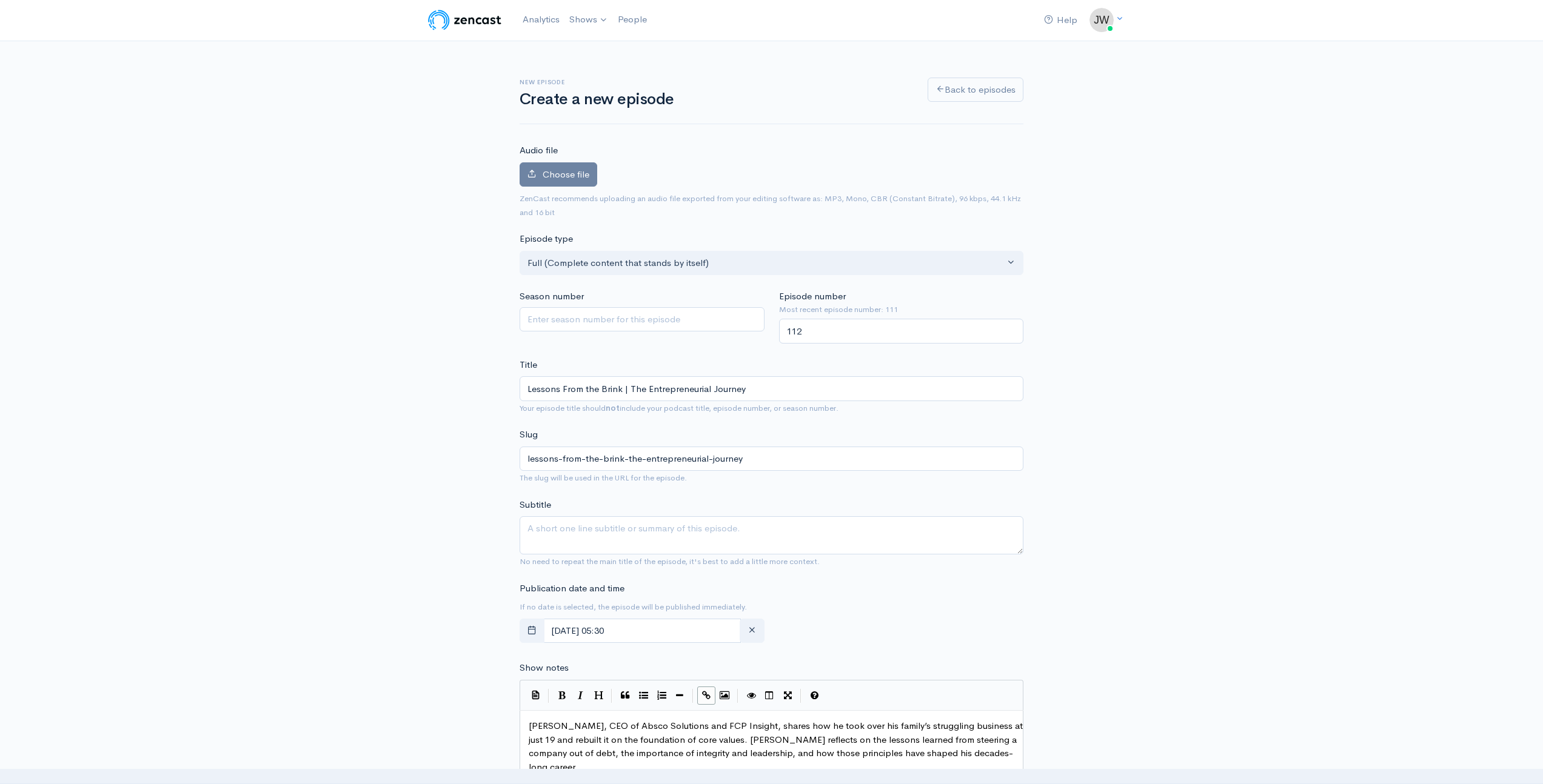
scroll to position [0, 0]
click at [562, 179] on span "Choose file" at bounding box center [565, 174] width 47 height 12
click at [0, 0] on input "Choose file" at bounding box center [0, 0] width 0 height 0
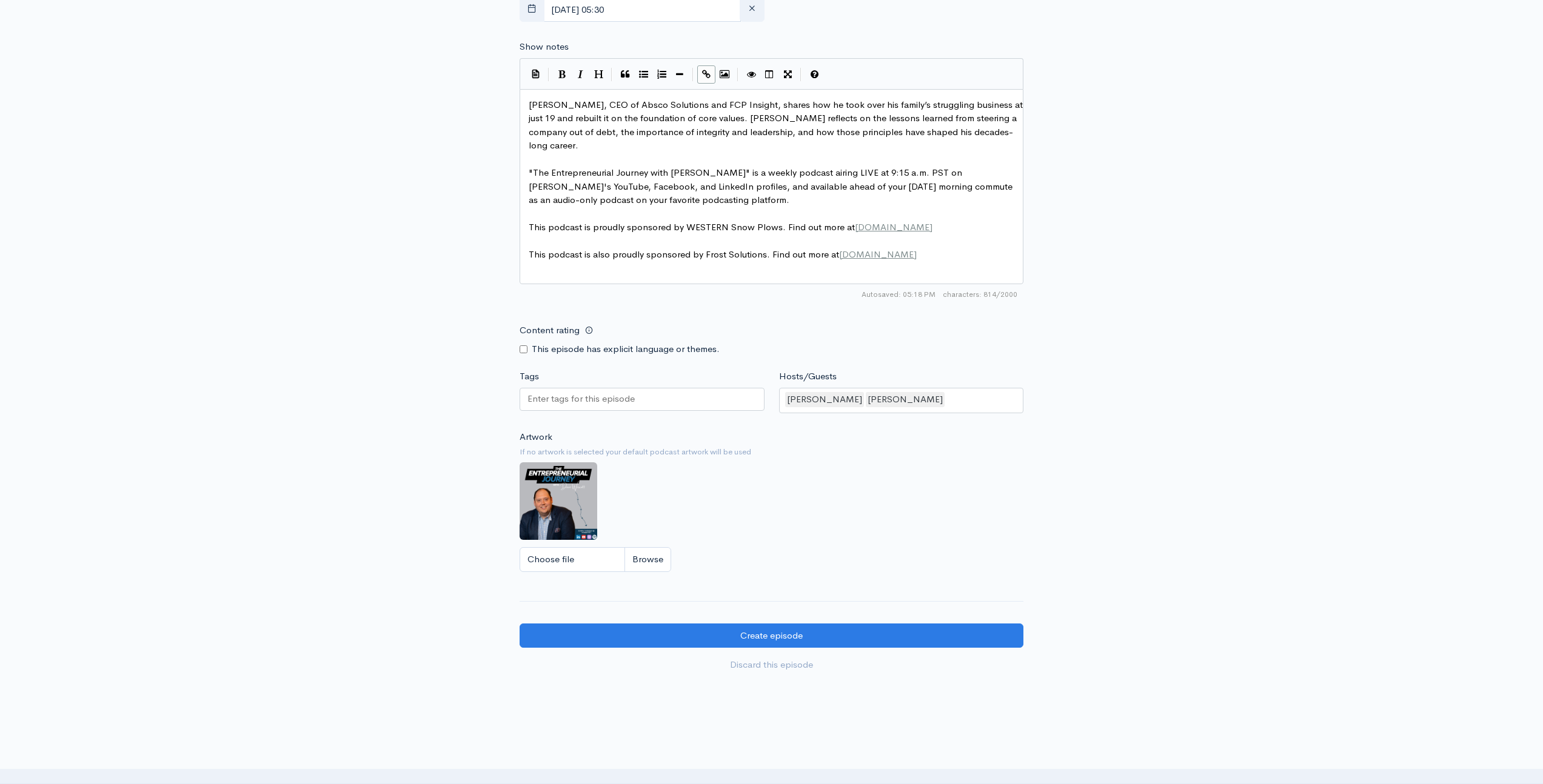
scroll to position [756, 0]
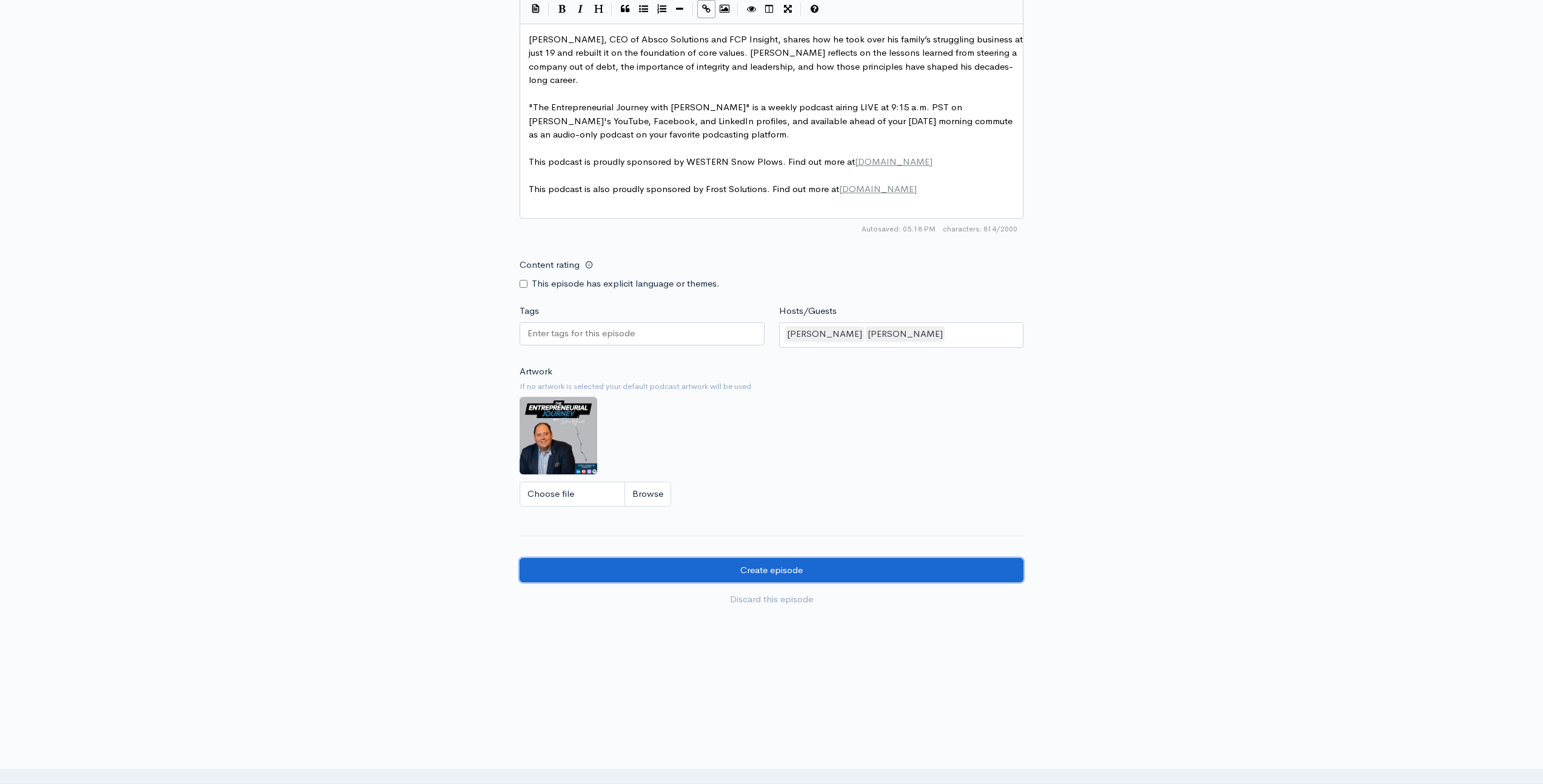
click at [825, 558] on input "Create episode" at bounding box center [771, 571] width 504 height 25
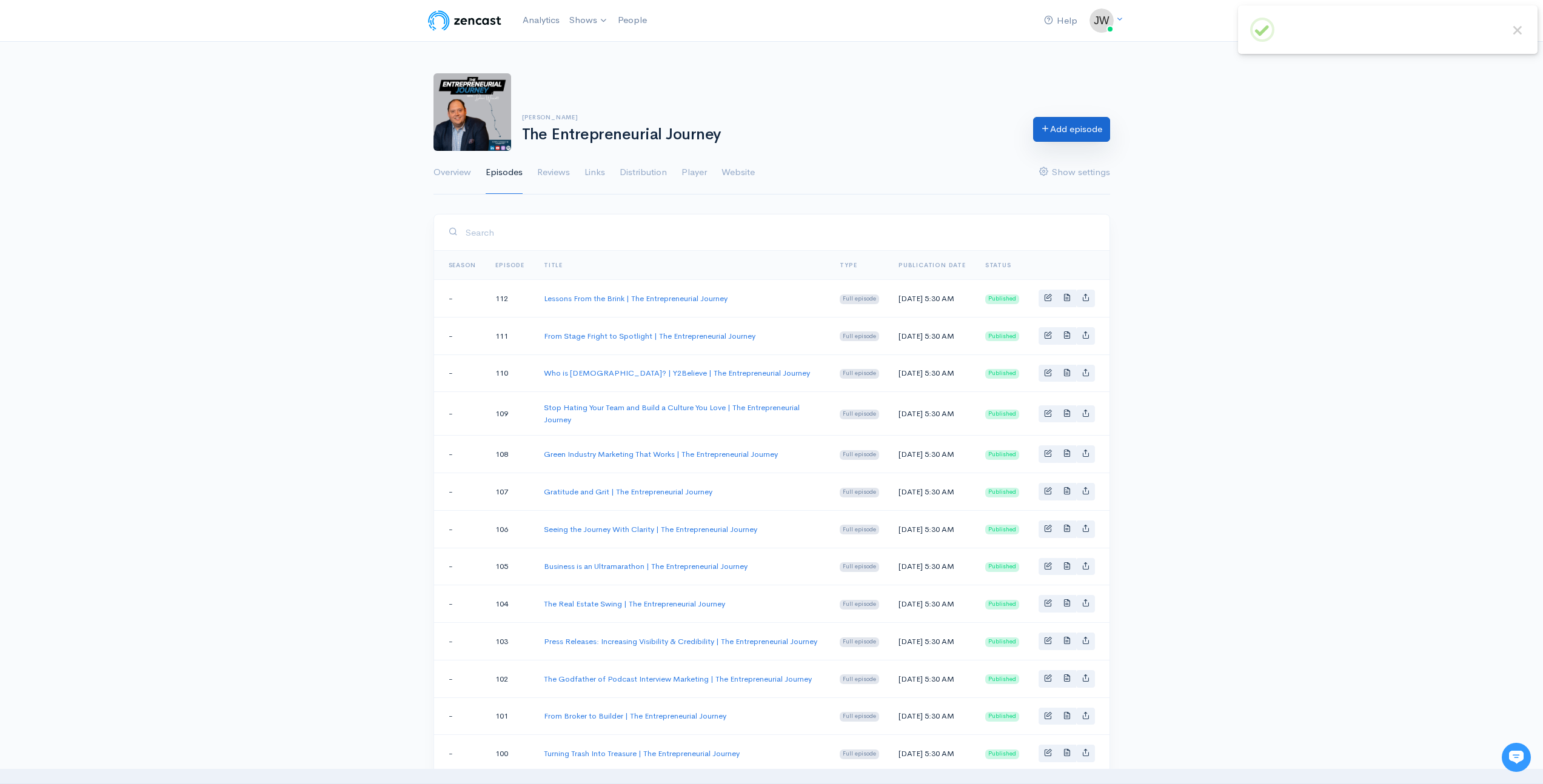
click at [1072, 129] on link "Add episode" at bounding box center [1072, 129] width 77 height 25
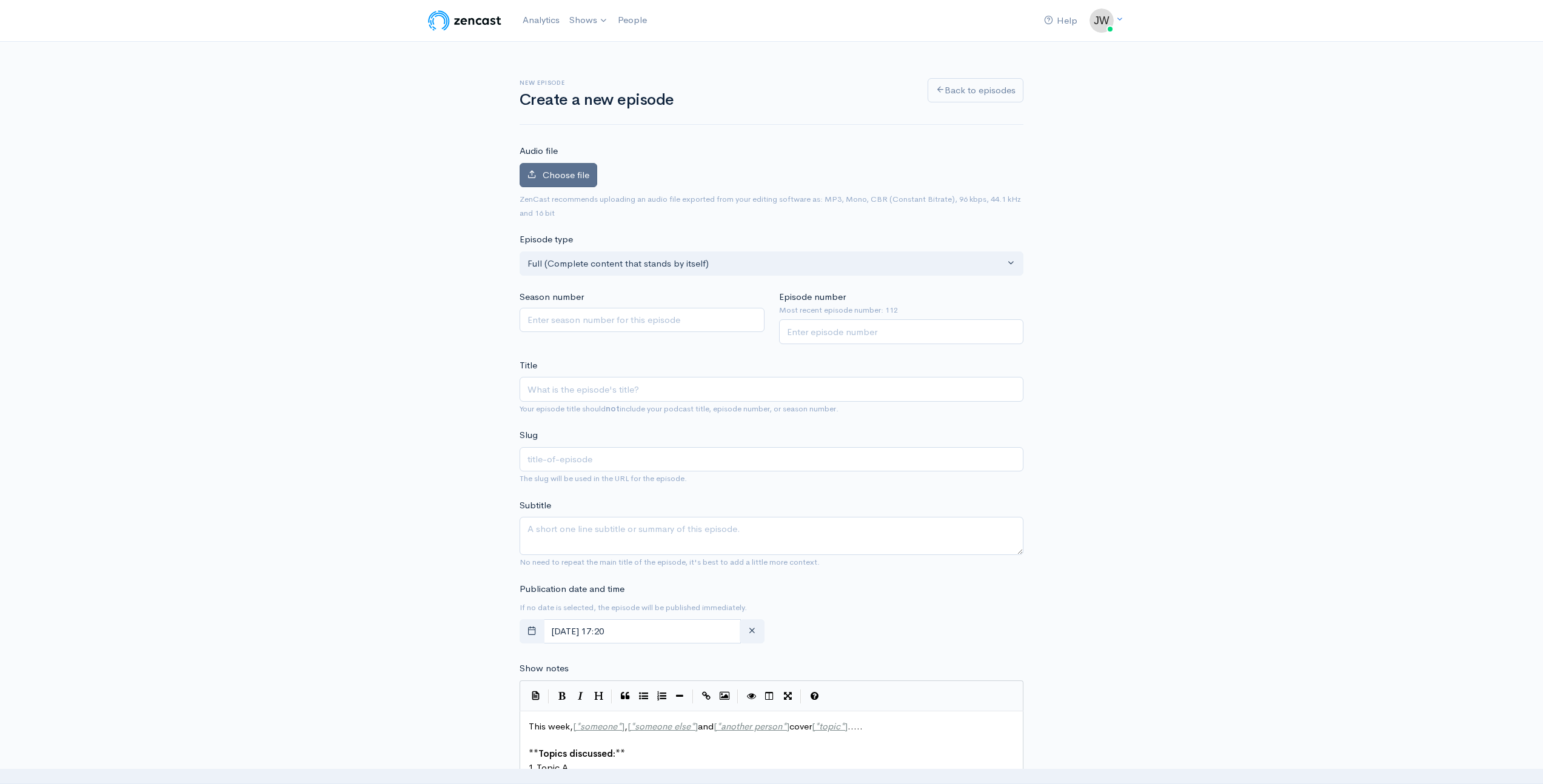
click at [579, 172] on span "Choose file" at bounding box center [565, 174] width 47 height 12
click at [0, 0] on input "Choose file" at bounding box center [0, 0] width 0 height 0
click at [623, 387] on input "Title" at bounding box center [771, 389] width 504 height 25
paste input "My Office is the Trail | The Entrepreneurial Journey"
type input "My Office is the Trail | The Entrepreneurial Journey"
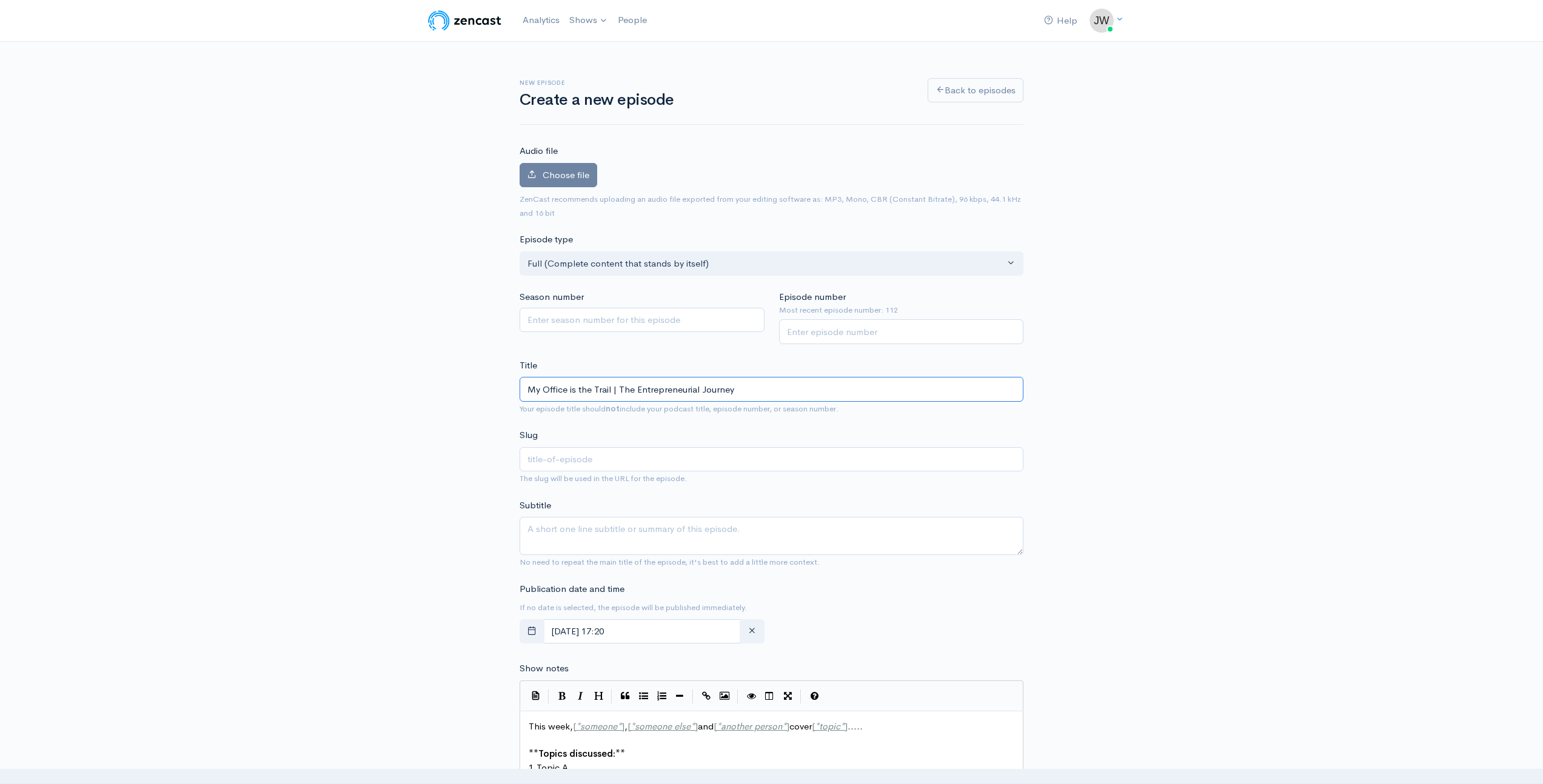
type input "my-office-is-the-trail-the-entrepreneurial-journey"
type input "My Office is the Trail | The Entrepreneurial Journey"
click at [849, 336] on input "Episode number" at bounding box center [902, 332] width 245 height 25
type input "113"
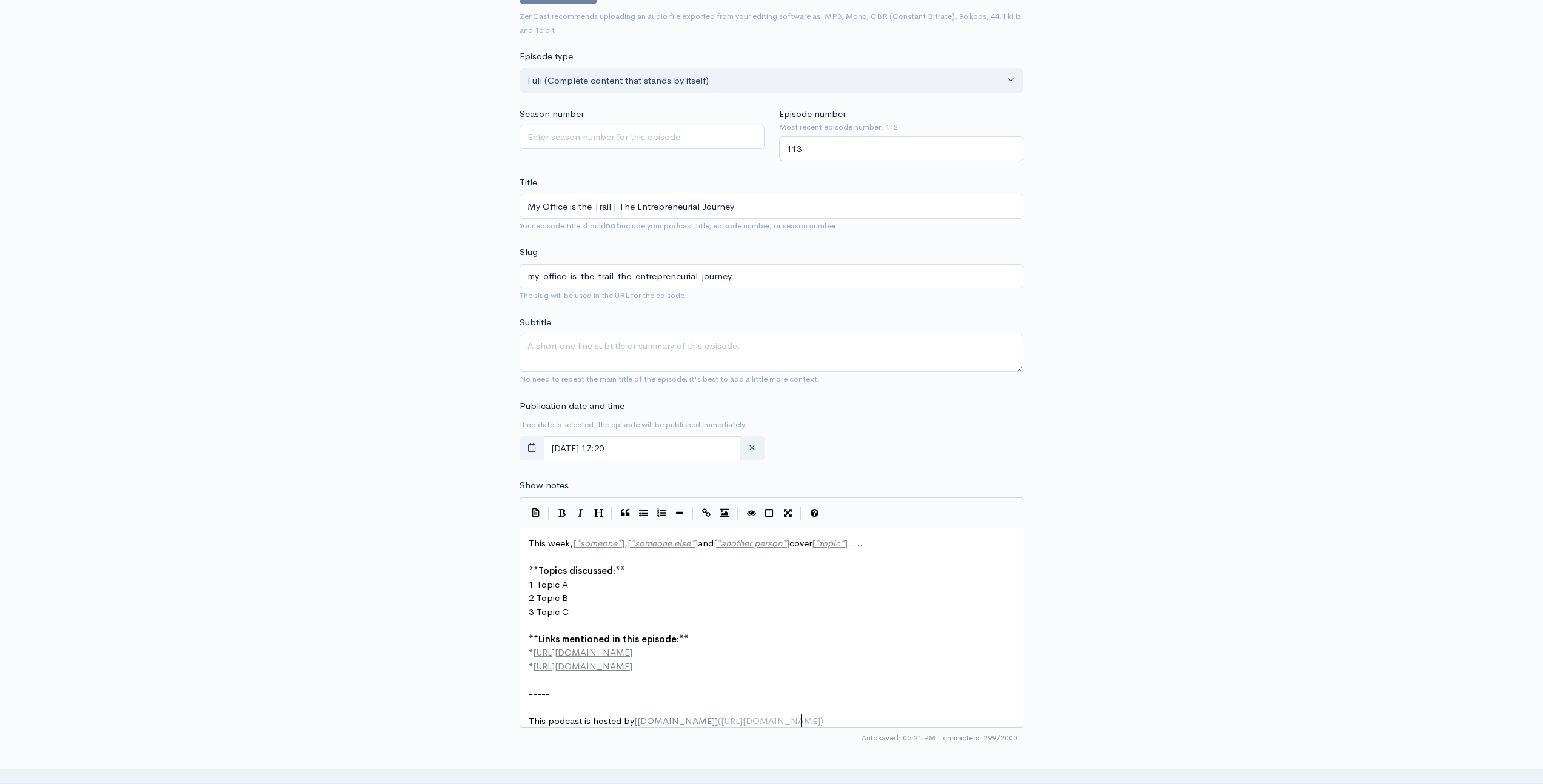
scroll to position [5, 0]
type textarea "This week, [*someone*], [*someone else*] and [*another person*] cover [*topic*]…"
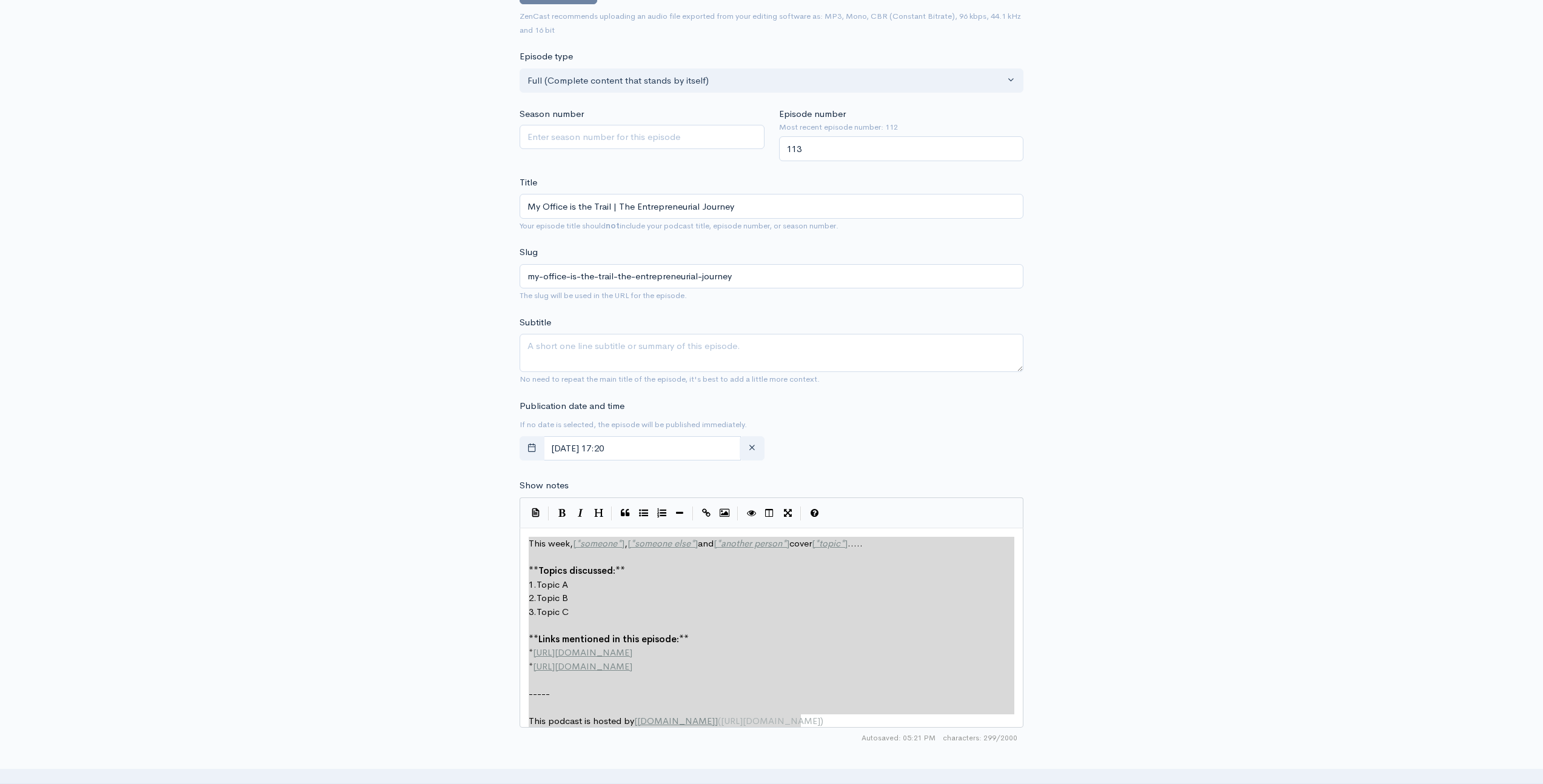
drag, startPoint x: 827, startPoint y: 721, endPoint x: 353, endPoint y: 476, distance: 533.6
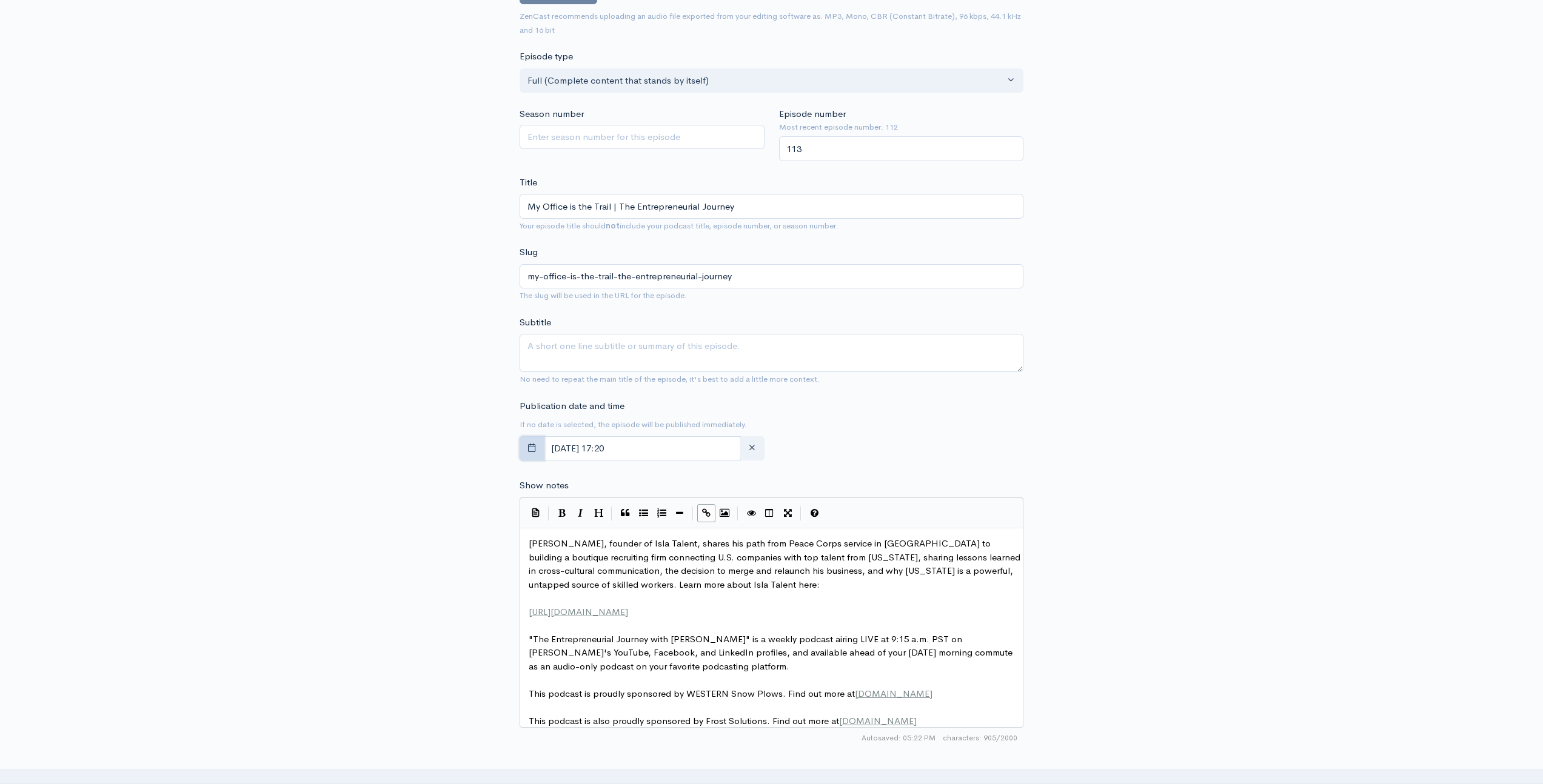
click at [528, 450] on icon "button" at bounding box center [532, 447] width 9 height 9
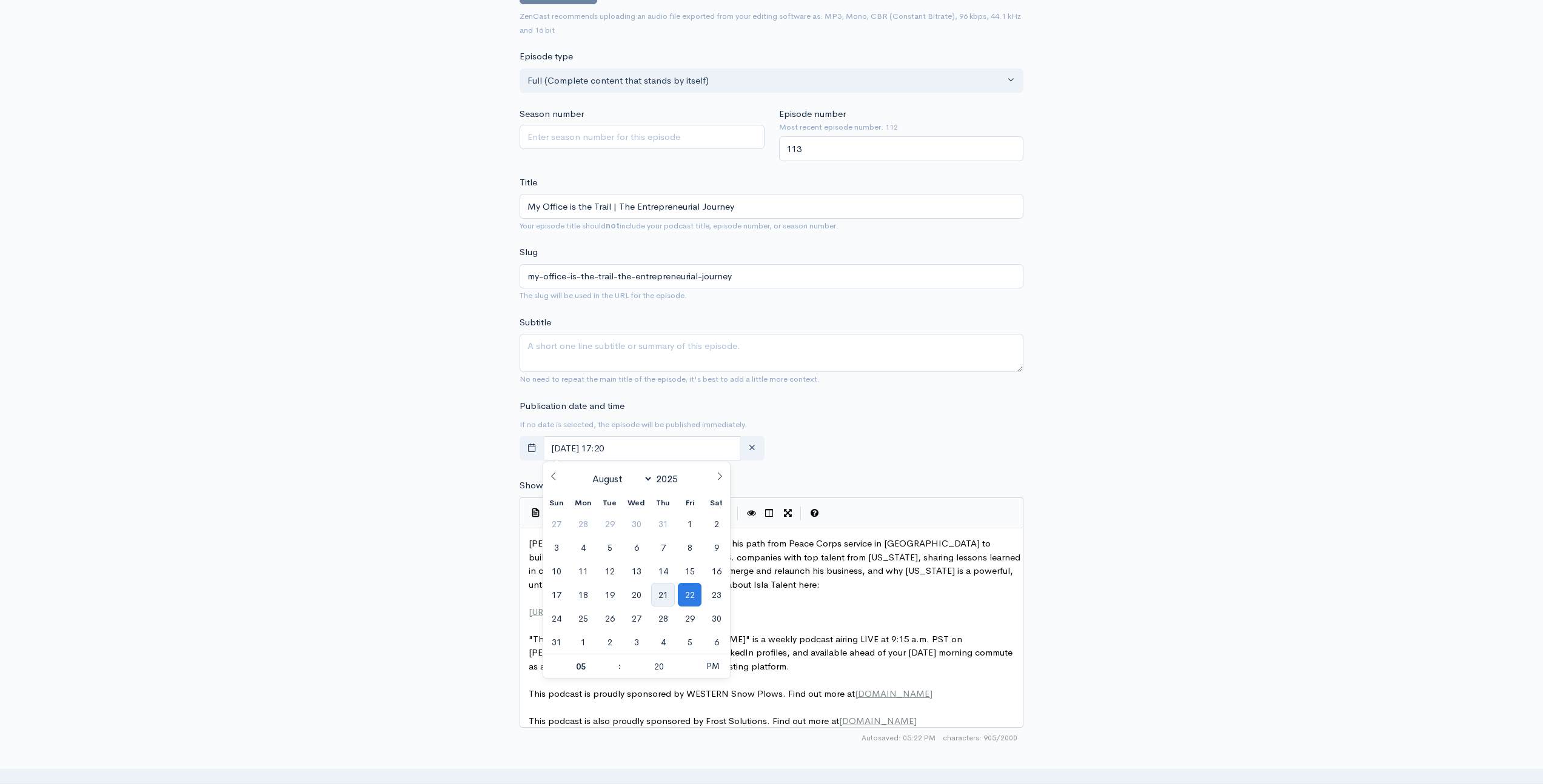
click at [661, 598] on span "21" at bounding box center [663, 595] width 24 height 24
type input "[DATE] 17:20"
type input "30"
type input "[DATE] 05:30"
click at [467, 614] on div "New episode Create a new episode Back to episodes Audio file Choose file 0 ZenC…" at bounding box center [772, 496] width 691 height 1275
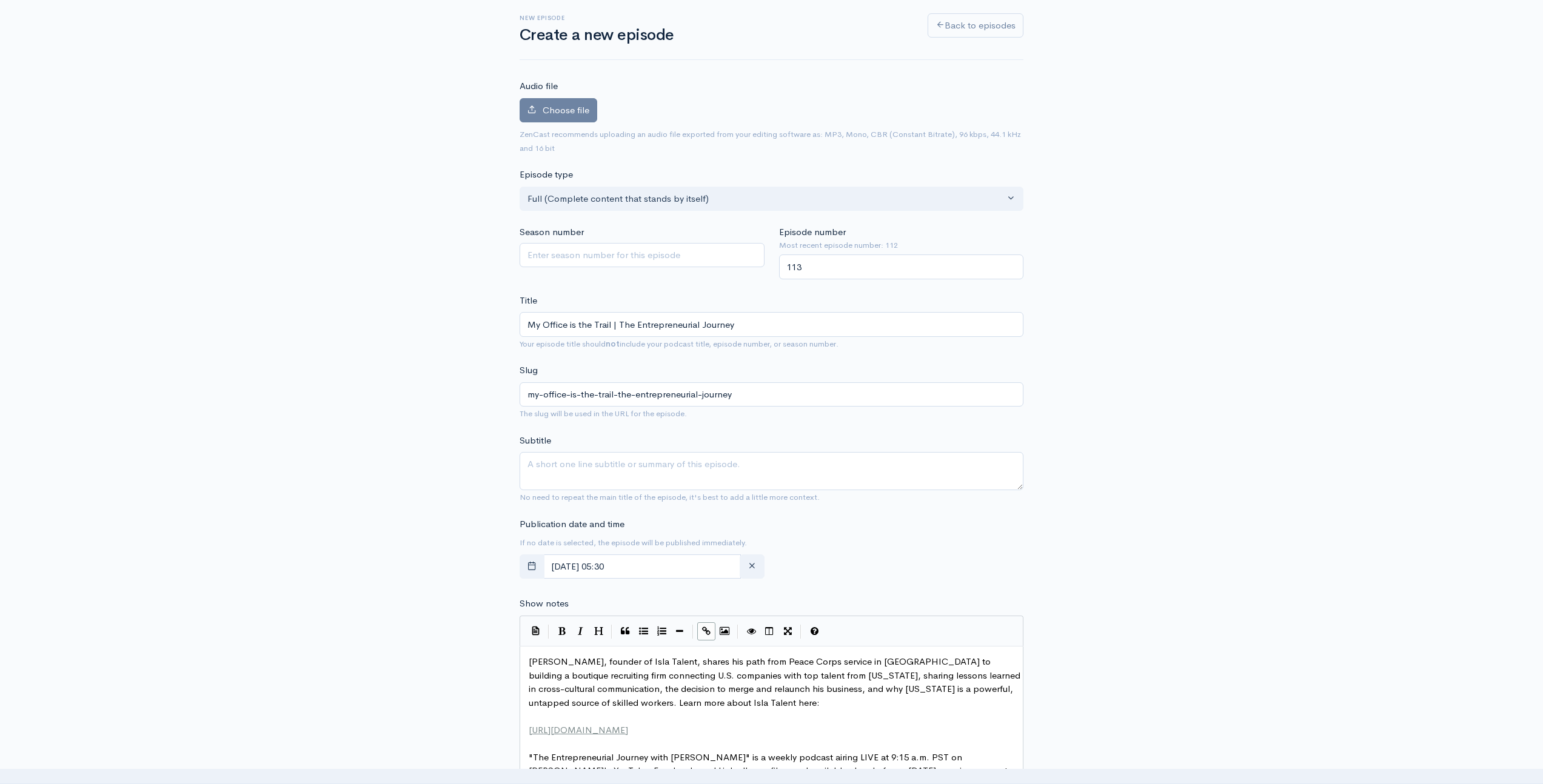
scroll to position [0, 0]
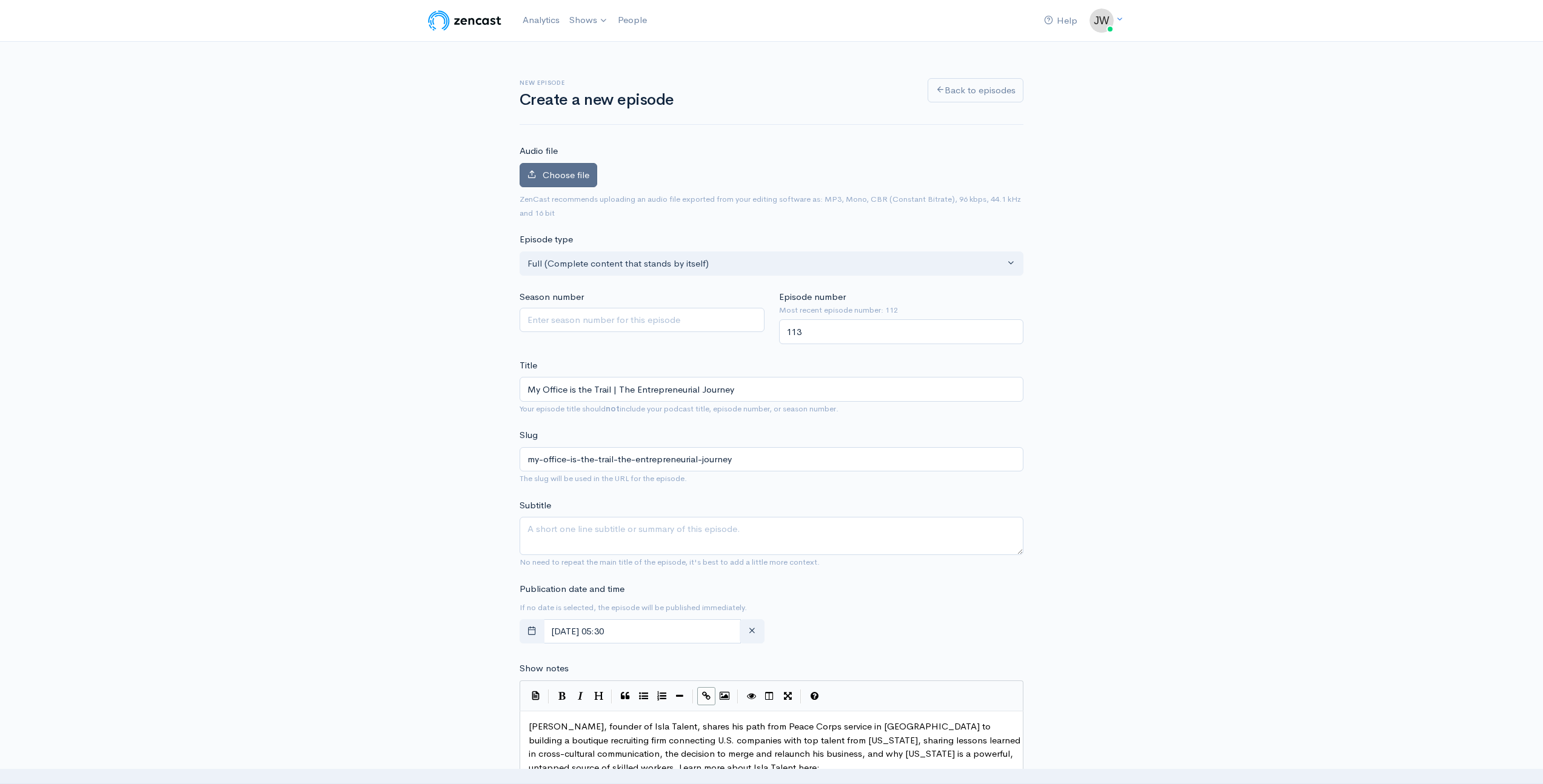
click at [579, 170] on span "Choose file" at bounding box center [565, 174] width 47 height 12
click at [0, 0] on input "Choose file" at bounding box center [0, 0] width 0 height 0
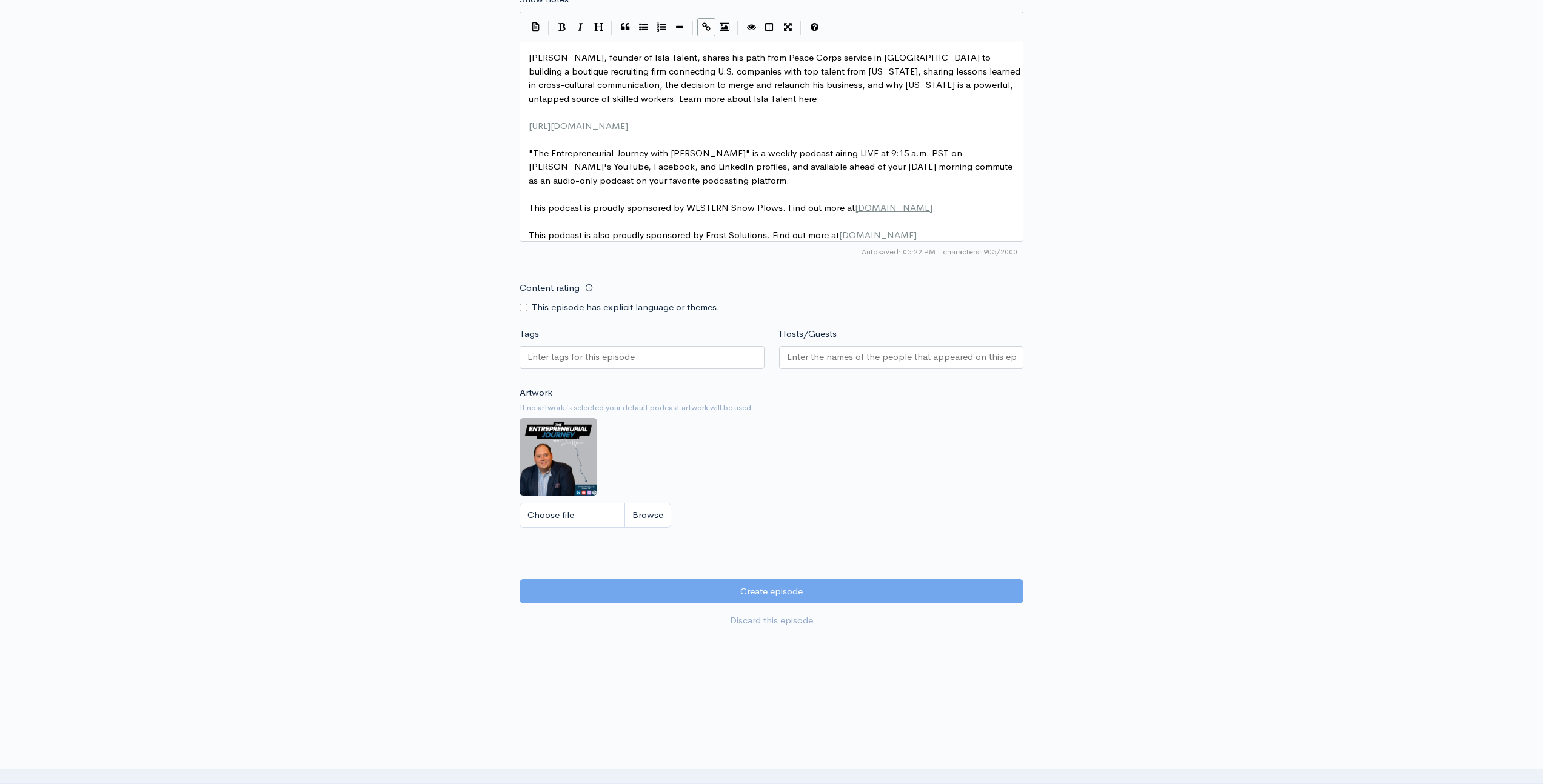
scroll to position [740, 0]
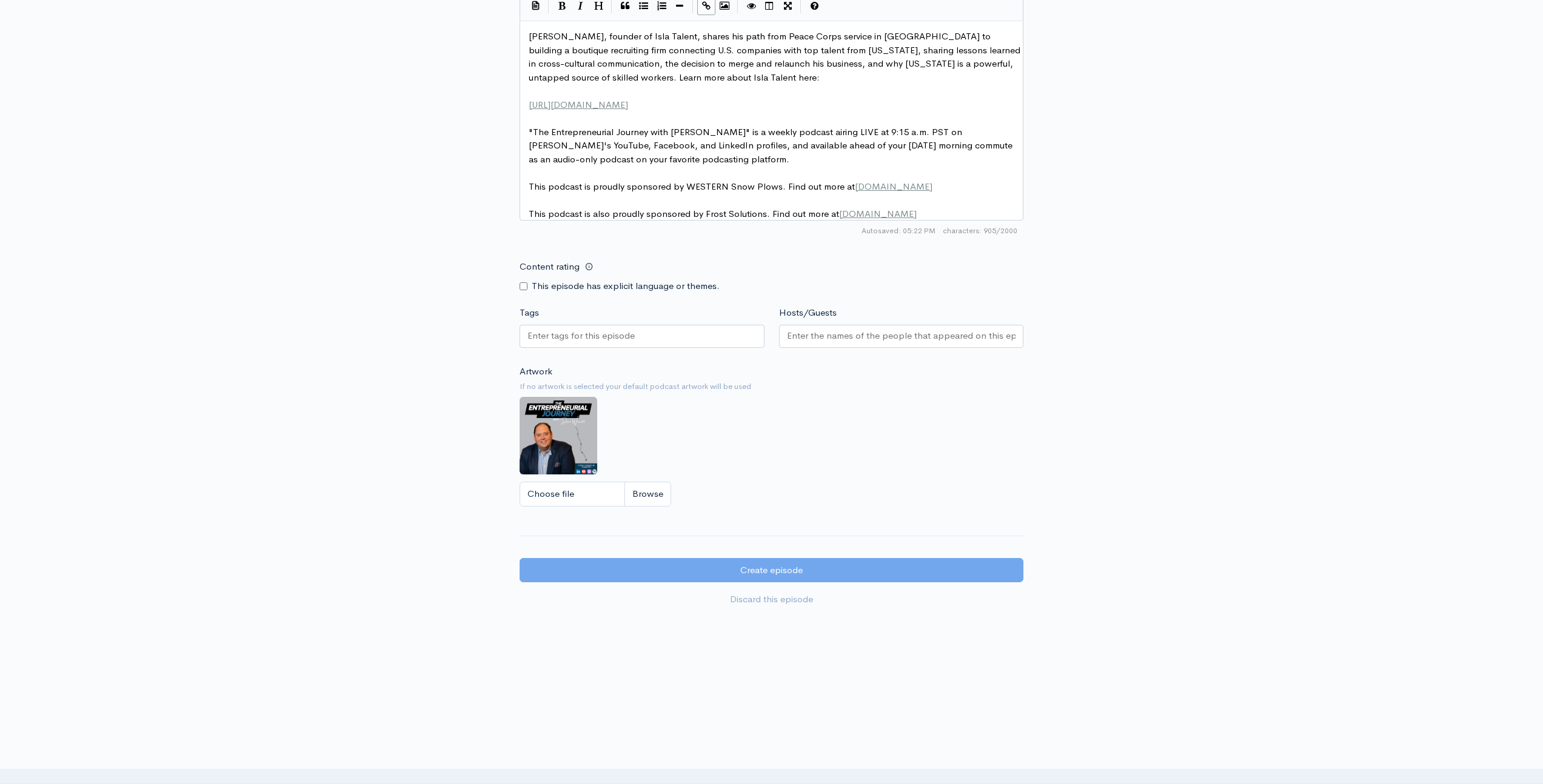
click at [833, 333] on input "Hosts/Guests" at bounding box center [902, 336] width 229 height 14
type input "[PERSON_NAME]"
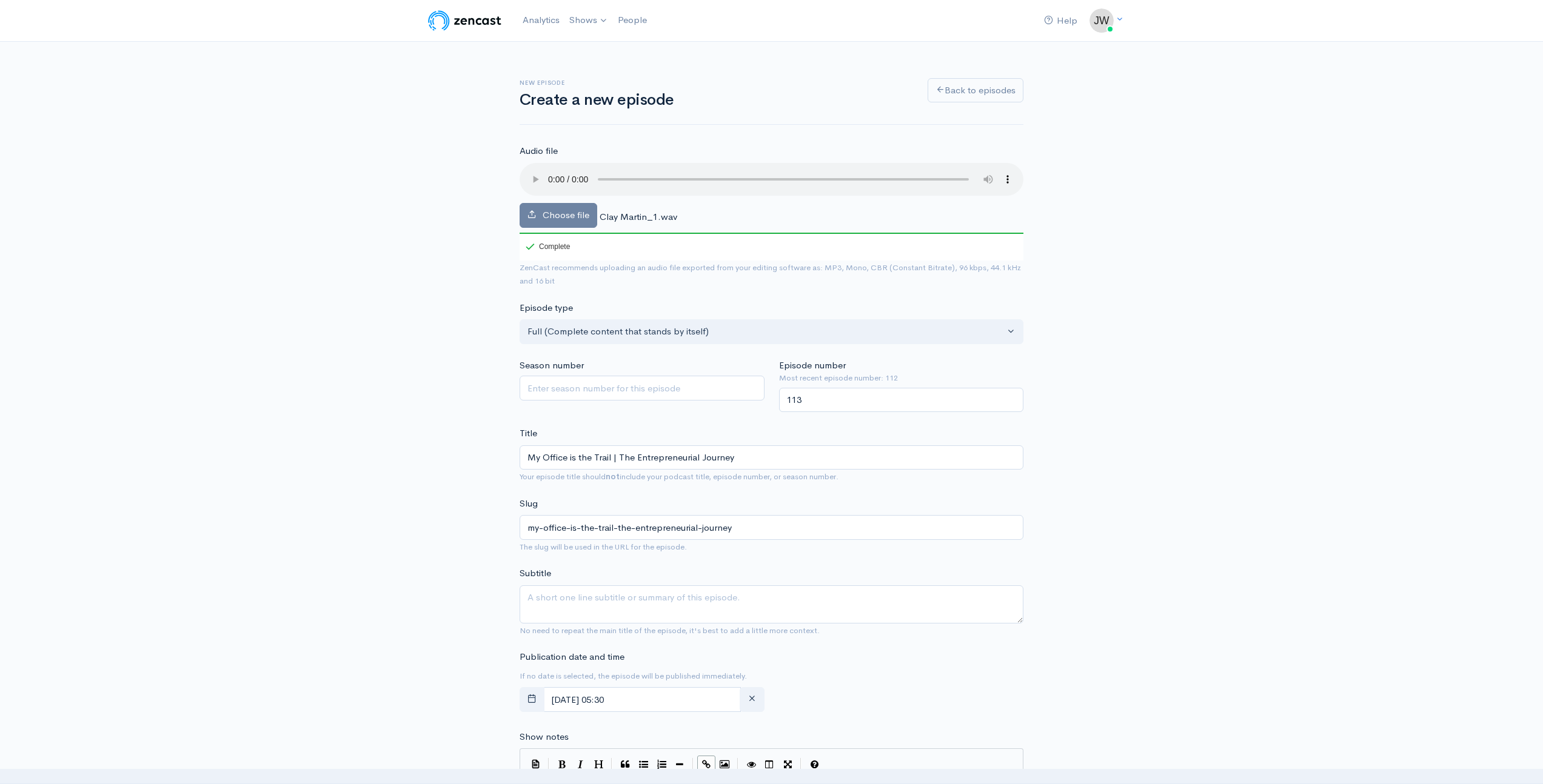
click at [380, 324] on div "New episode Create a new episode Back to episodes Audio file Choose file Clay M…" at bounding box center [771, 714] width 1543 height 1346
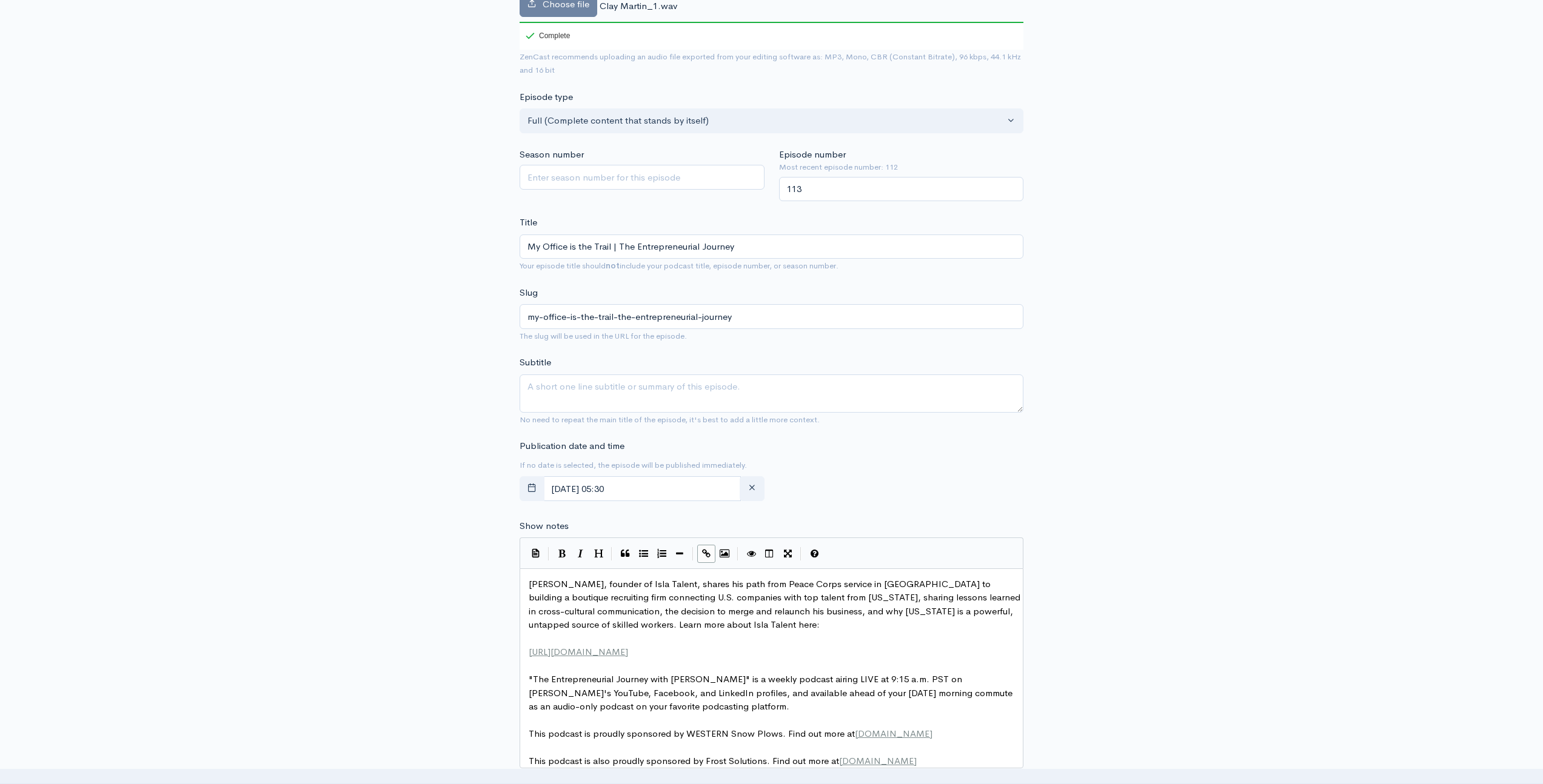
scroll to position [769, 0]
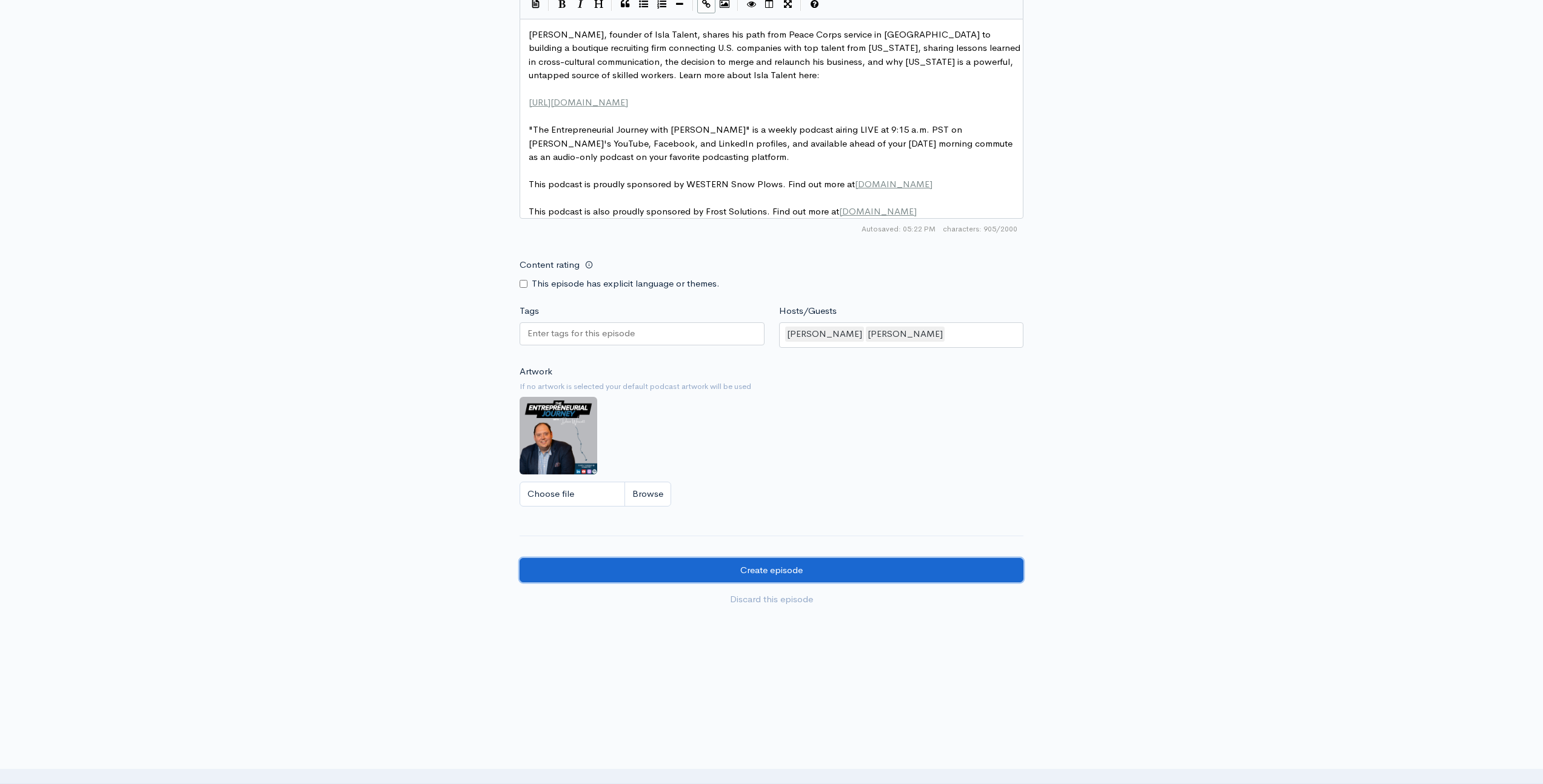
click at [847, 571] on input "Create episode" at bounding box center [771, 571] width 504 height 25
